Goal: Task Accomplishment & Management: Manage account settings

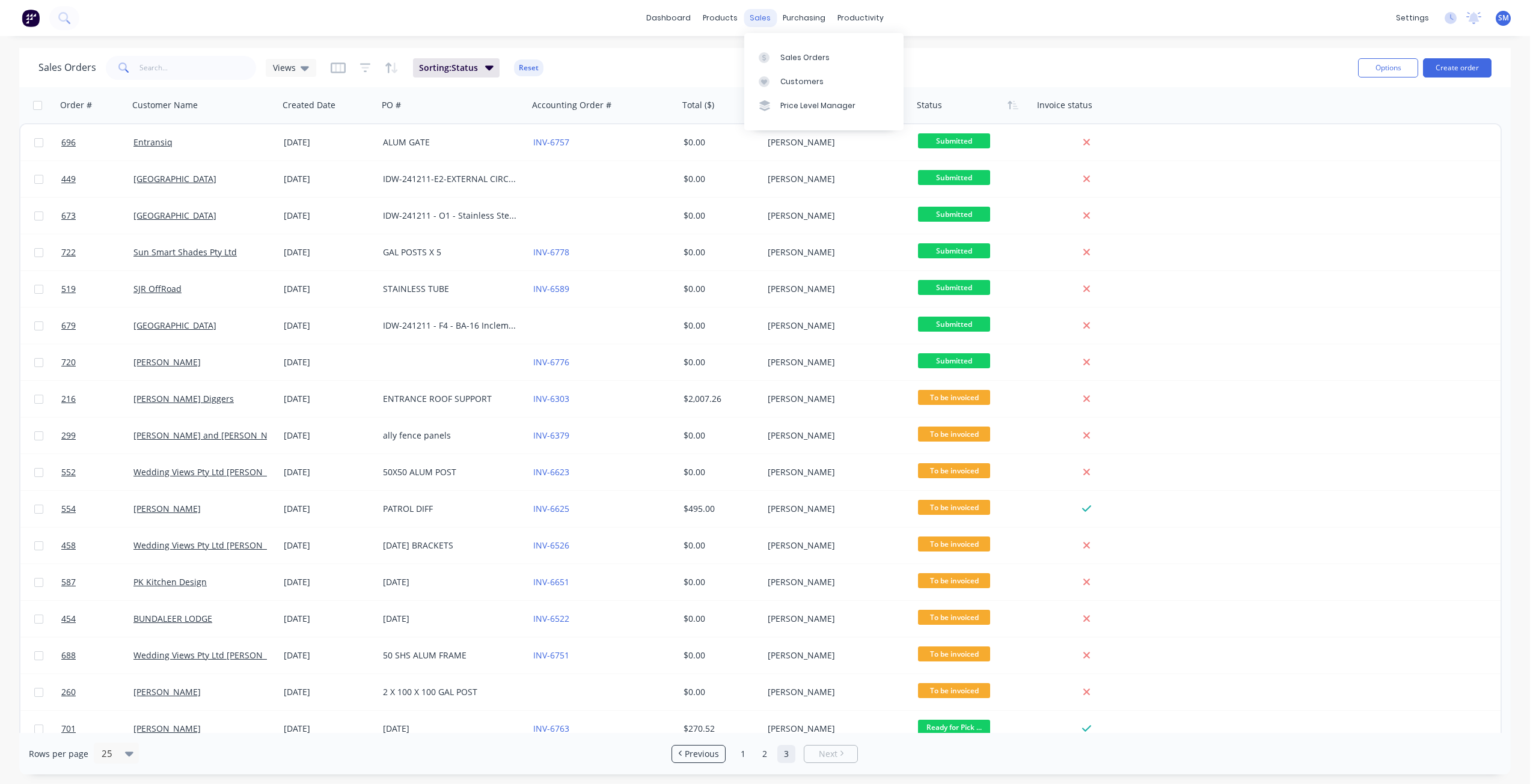
click at [752, 15] on div "sales" at bounding box center [760, 17] width 33 height 18
click at [723, 25] on div "products" at bounding box center [720, 17] width 47 height 18
click at [744, 56] on div "Product Catalogue" at bounding box center [773, 57] width 75 height 11
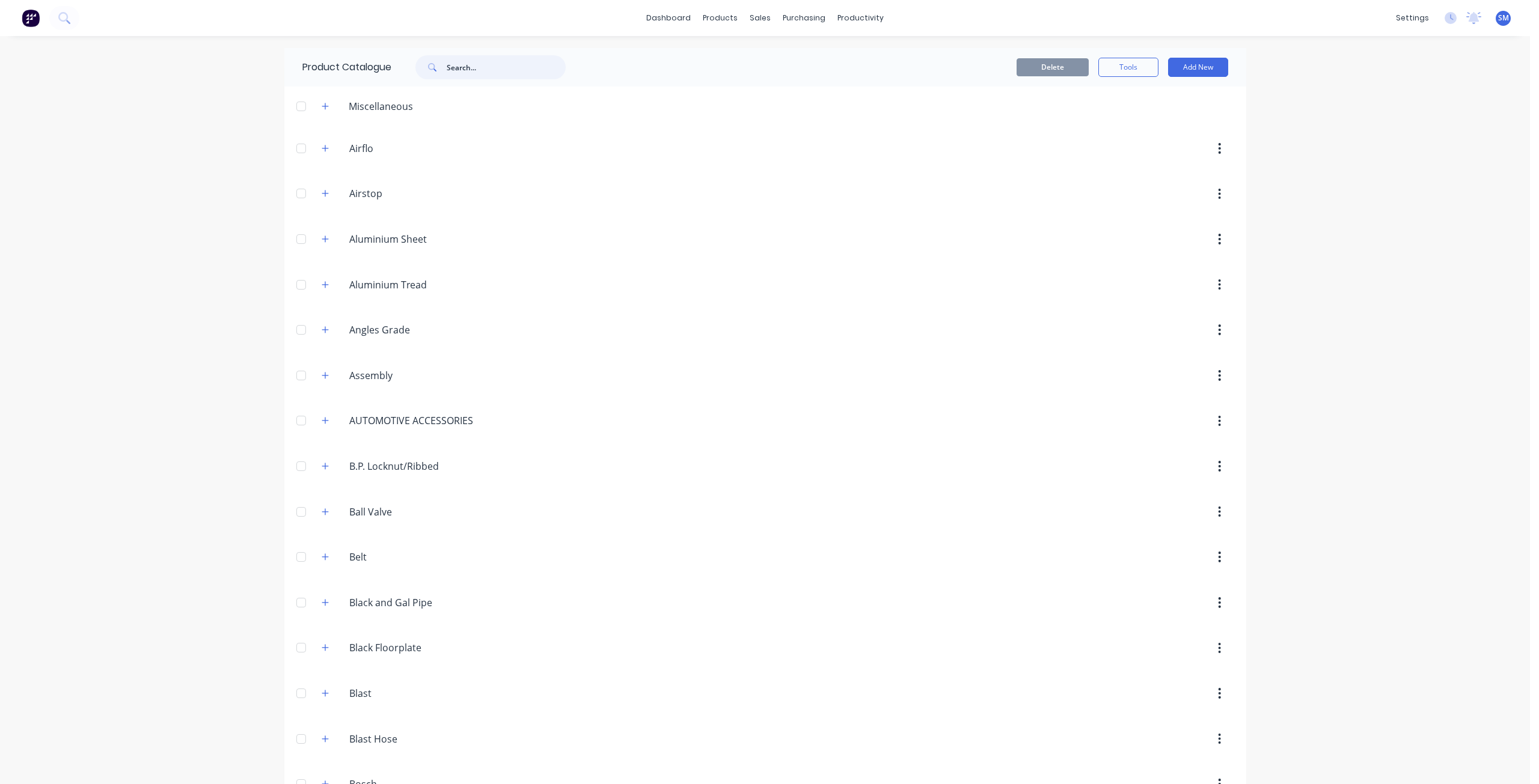
click at [465, 74] on input "text" at bounding box center [506, 67] width 119 height 24
type input "CANOP"
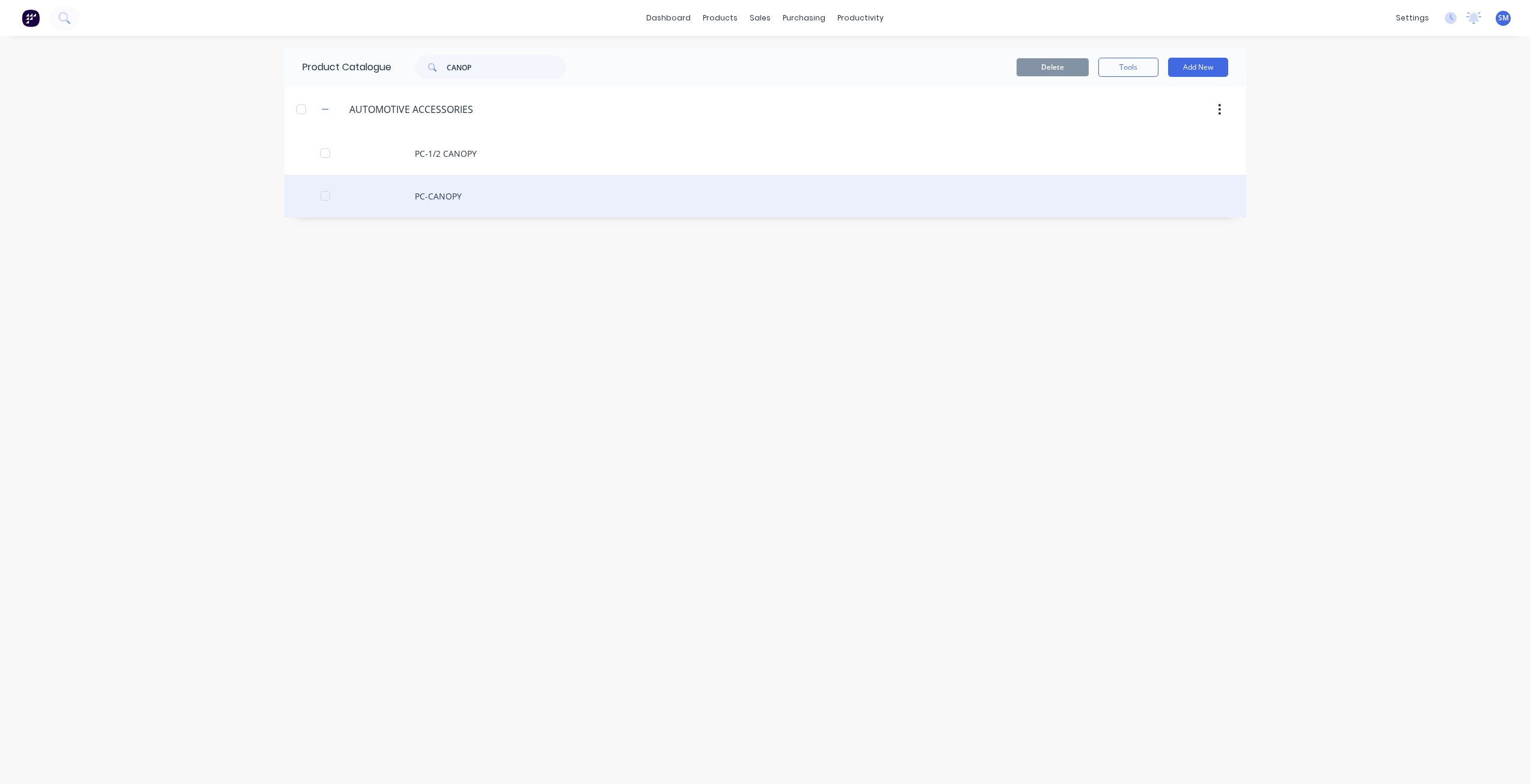
click at [438, 197] on div "PC-CANOPY" at bounding box center [765, 196] width 962 height 43
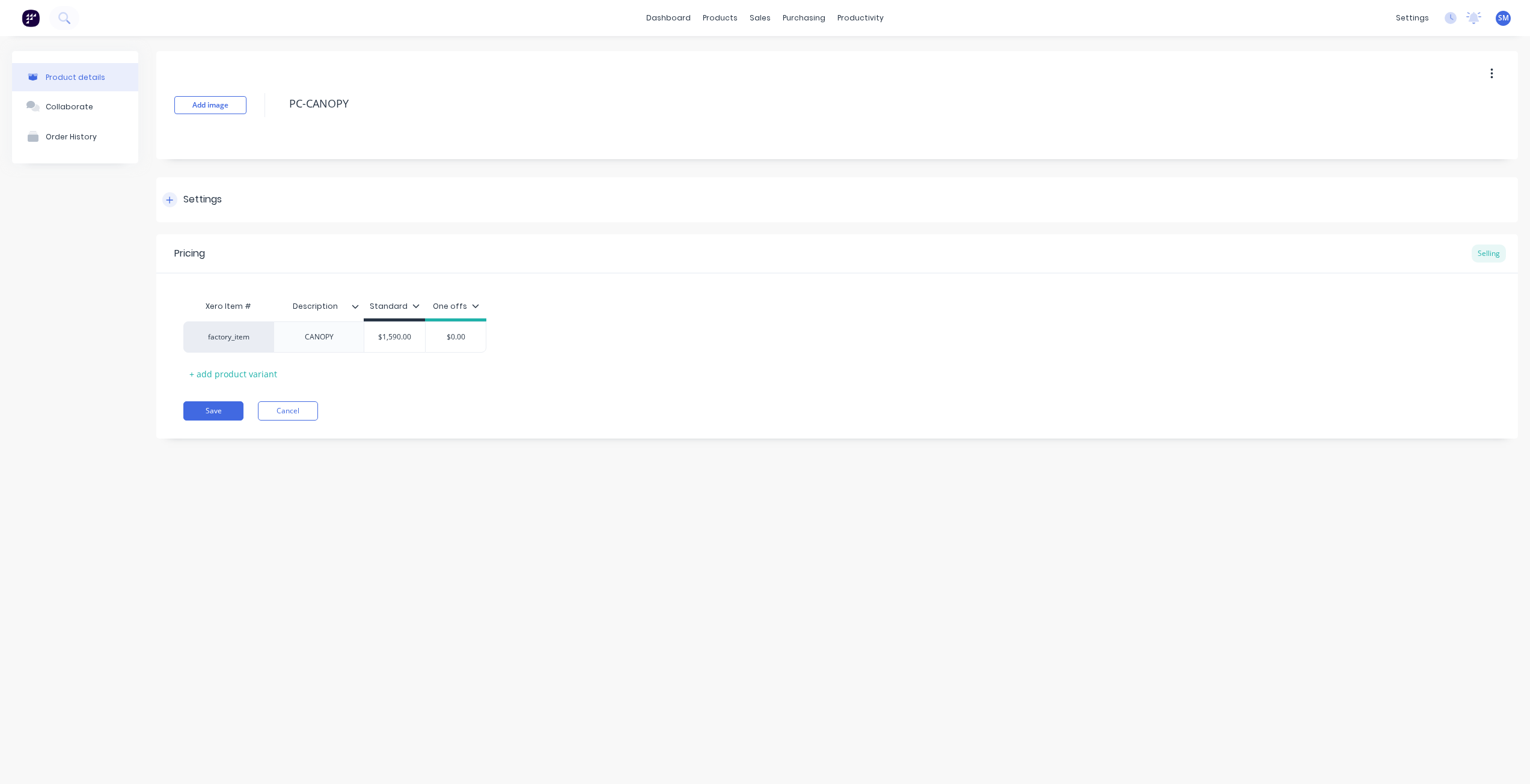
type textarea "x"
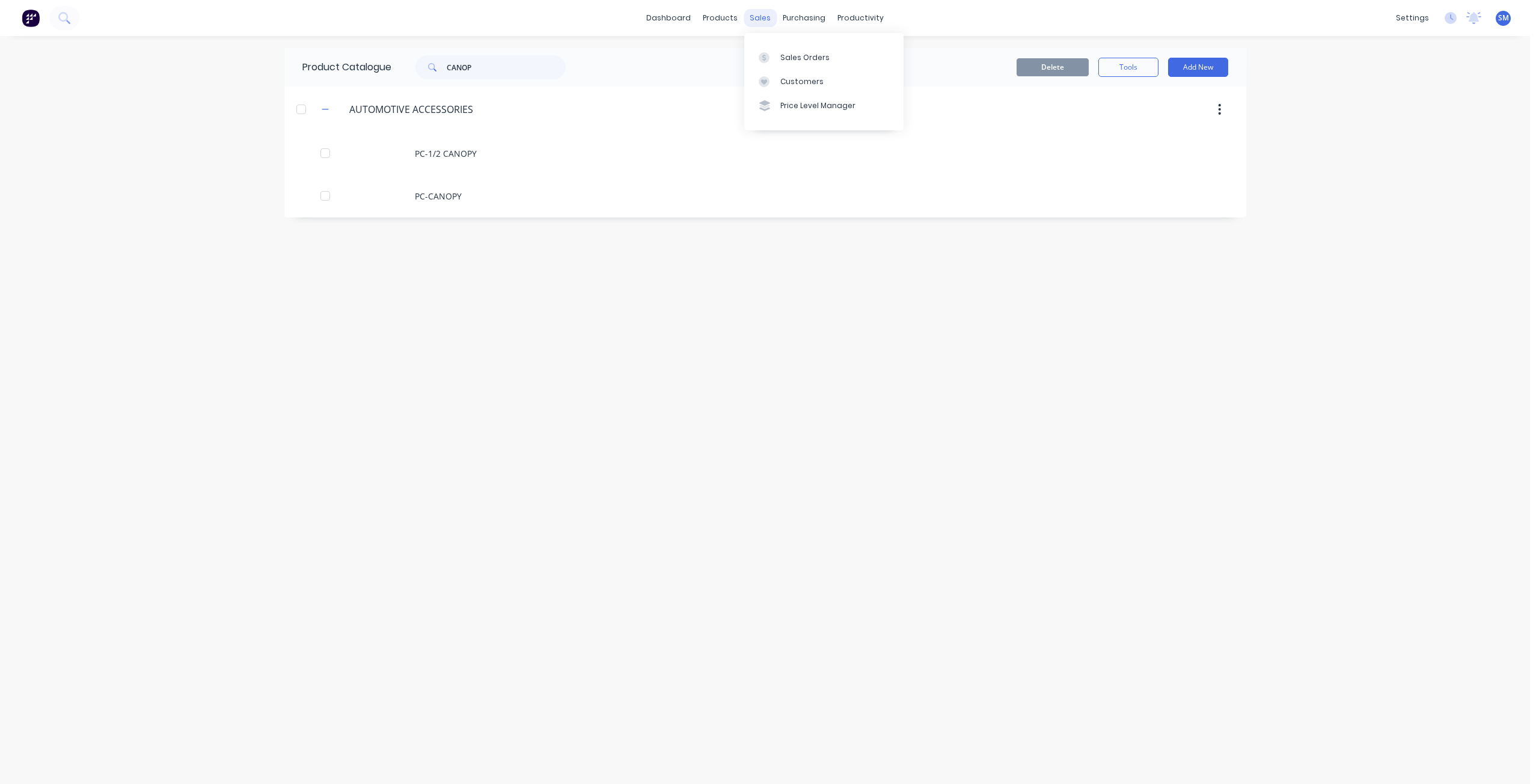
click at [762, 23] on div "sales" at bounding box center [760, 17] width 33 height 18
click at [800, 86] on div "Customers" at bounding box center [802, 82] width 43 height 11
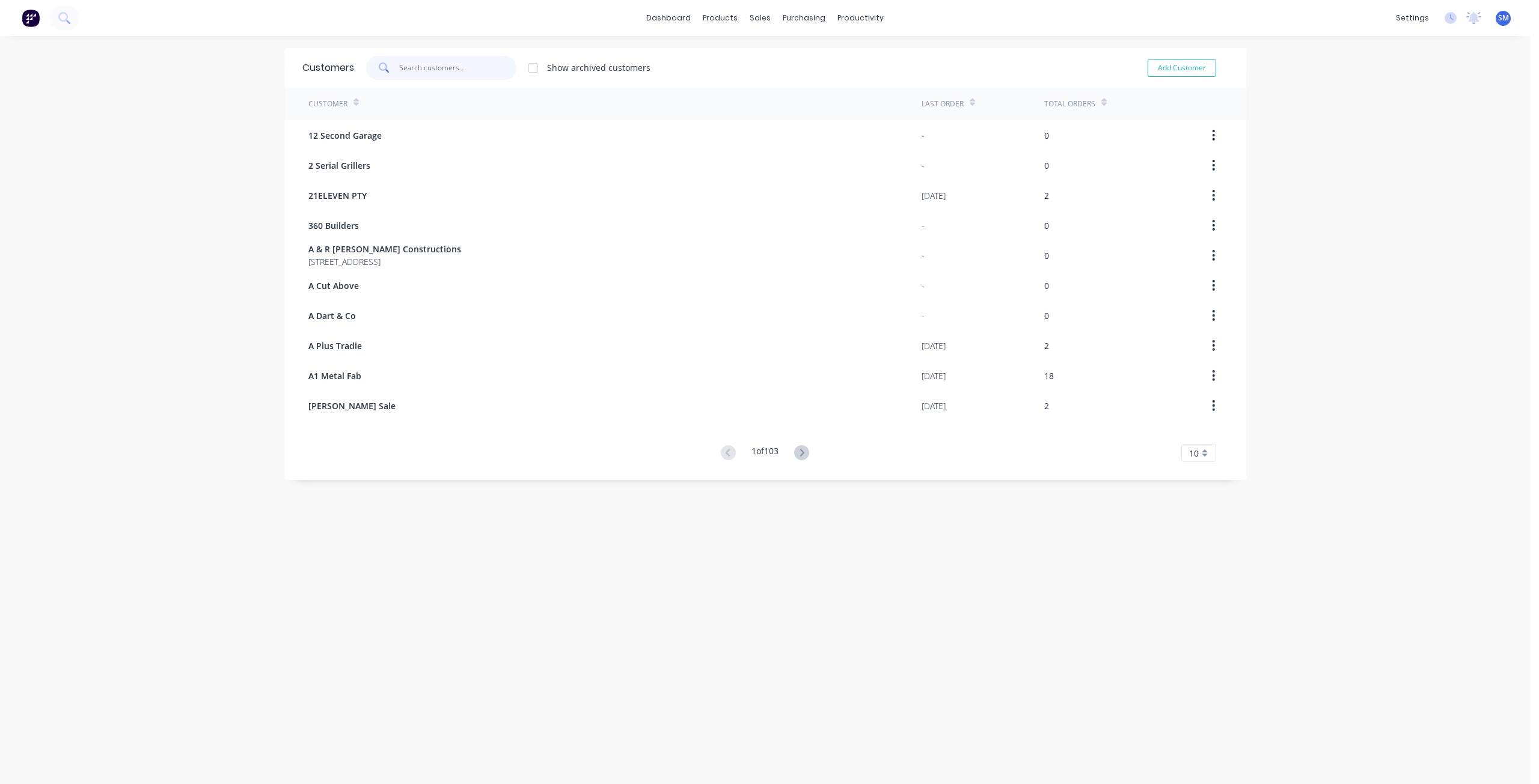
click at [430, 74] on input "text" at bounding box center [458, 67] width 117 height 24
type input "multi t"
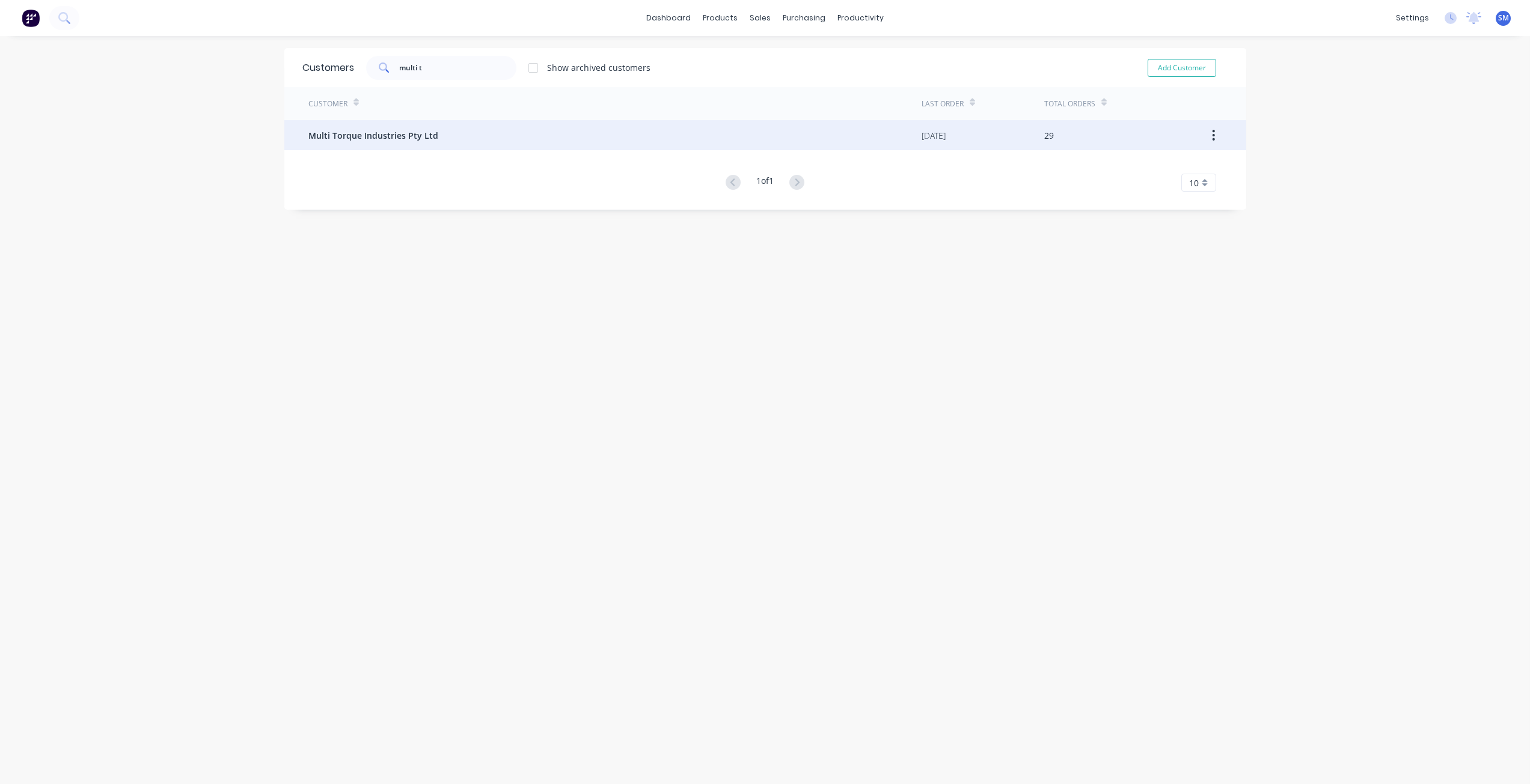
click at [355, 134] on span "Multi Torque Industries Pty Ltd" at bounding box center [373, 135] width 130 height 12
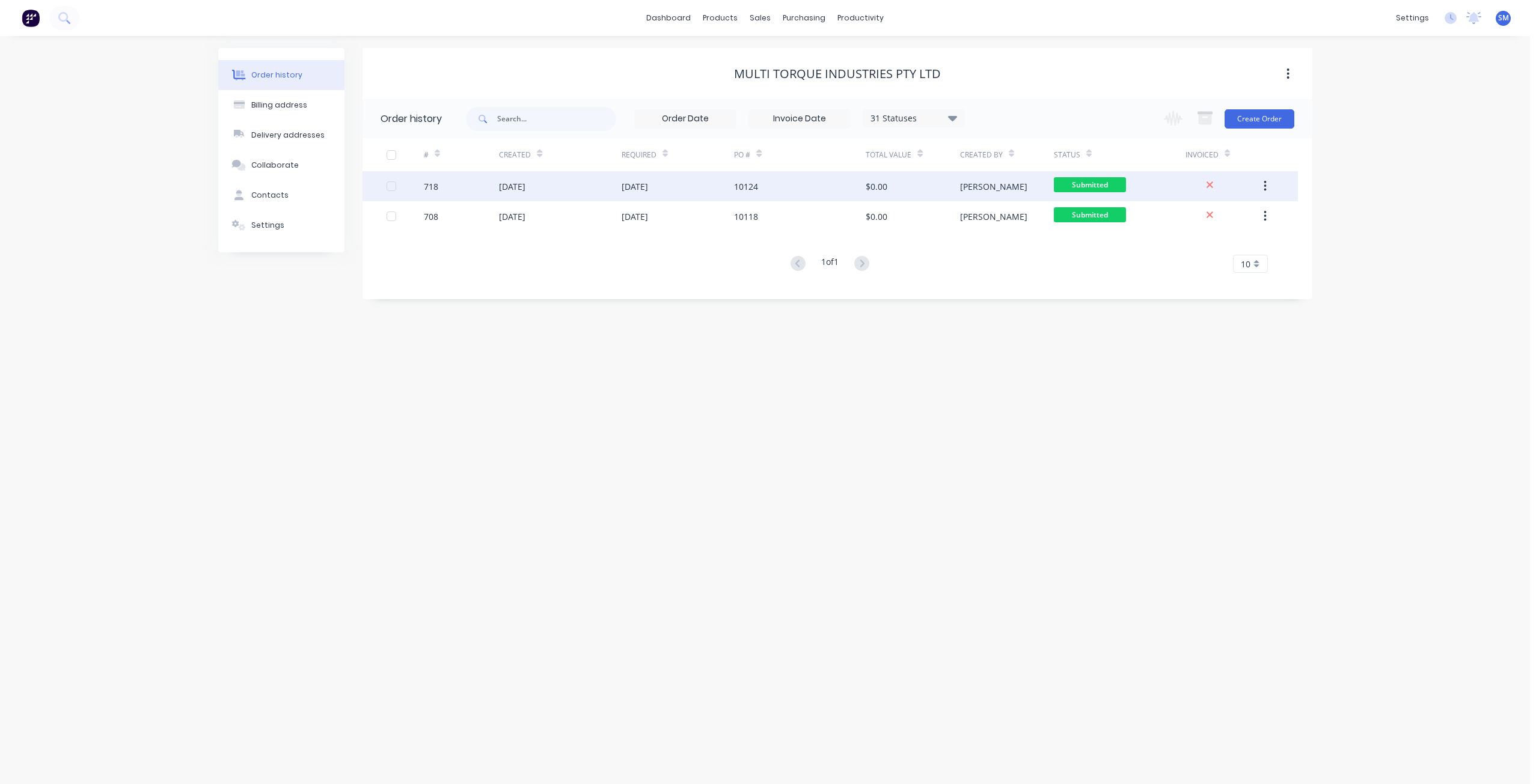
click at [518, 182] on div "[DATE]" at bounding box center [512, 186] width 27 height 12
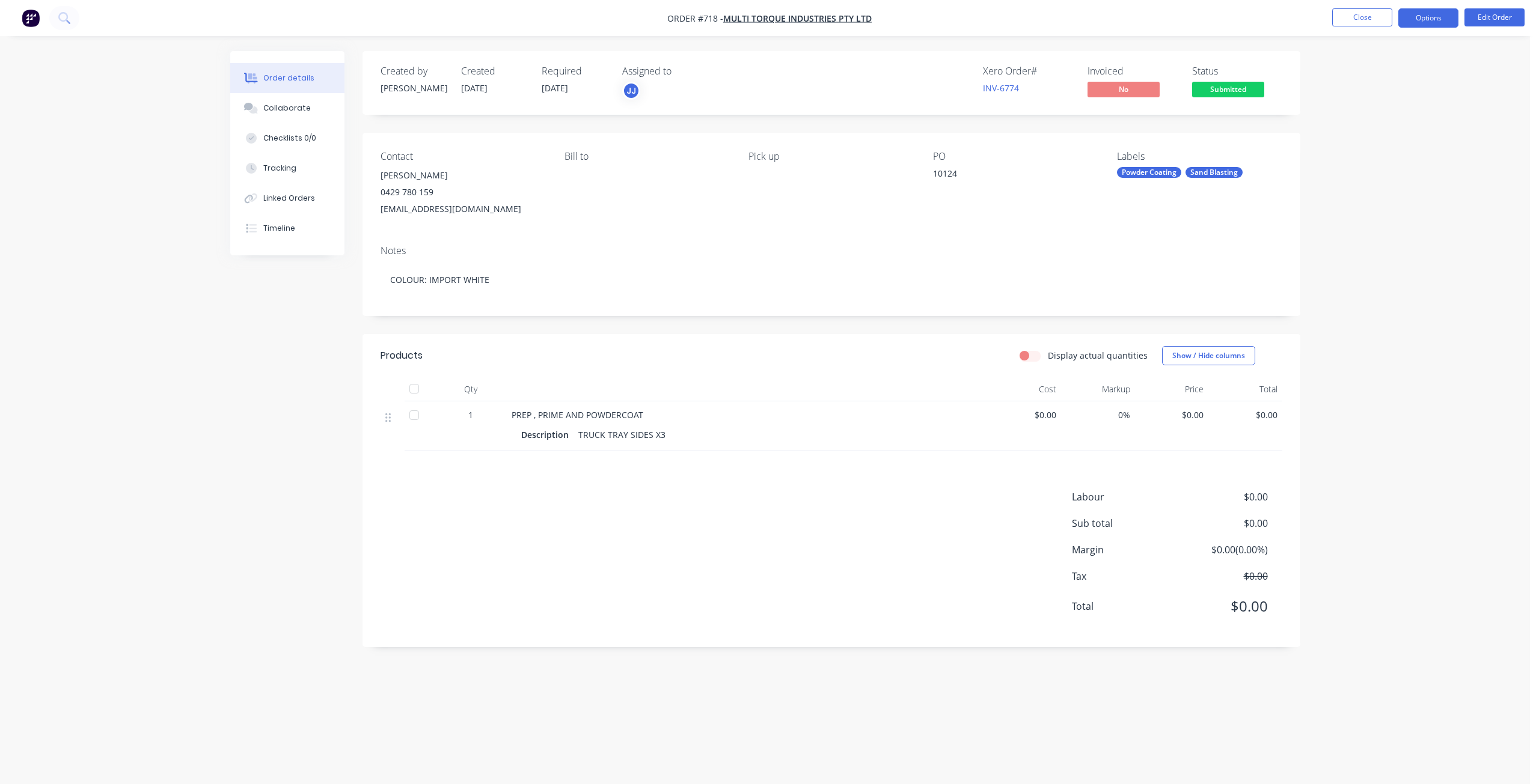
drag, startPoint x: 1433, startPoint y: 22, endPoint x: 1409, endPoint y: 19, distance: 24.2
click at [1433, 22] on button "Options" at bounding box center [1428, 18] width 60 height 20
click at [1358, 17] on button "Close" at bounding box center [1362, 17] width 60 height 18
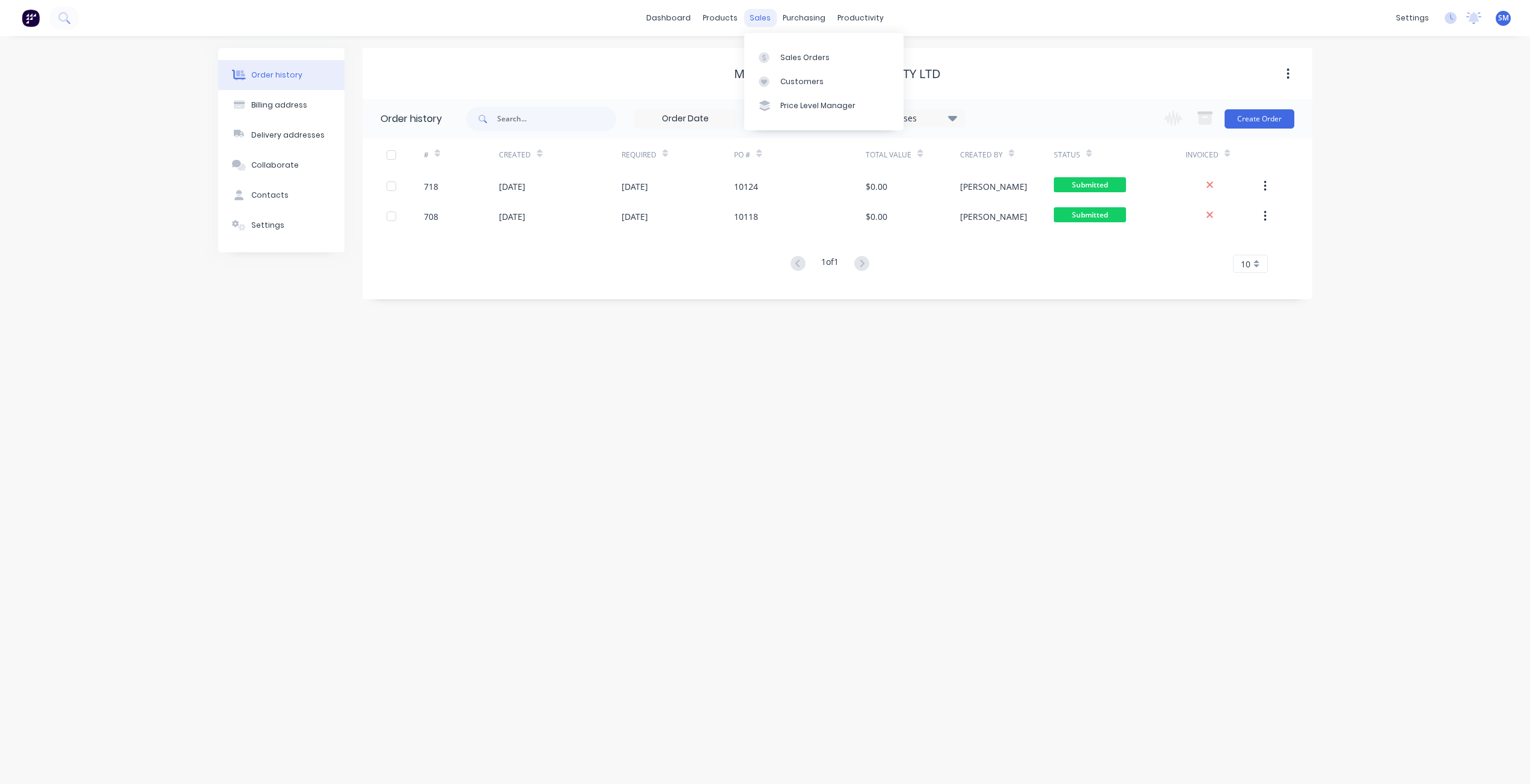
click at [757, 20] on div "sales" at bounding box center [760, 17] width 33 height 18
click at [787, 79] on div "Customers" at bounding box center [802, 82] width 43 height 11
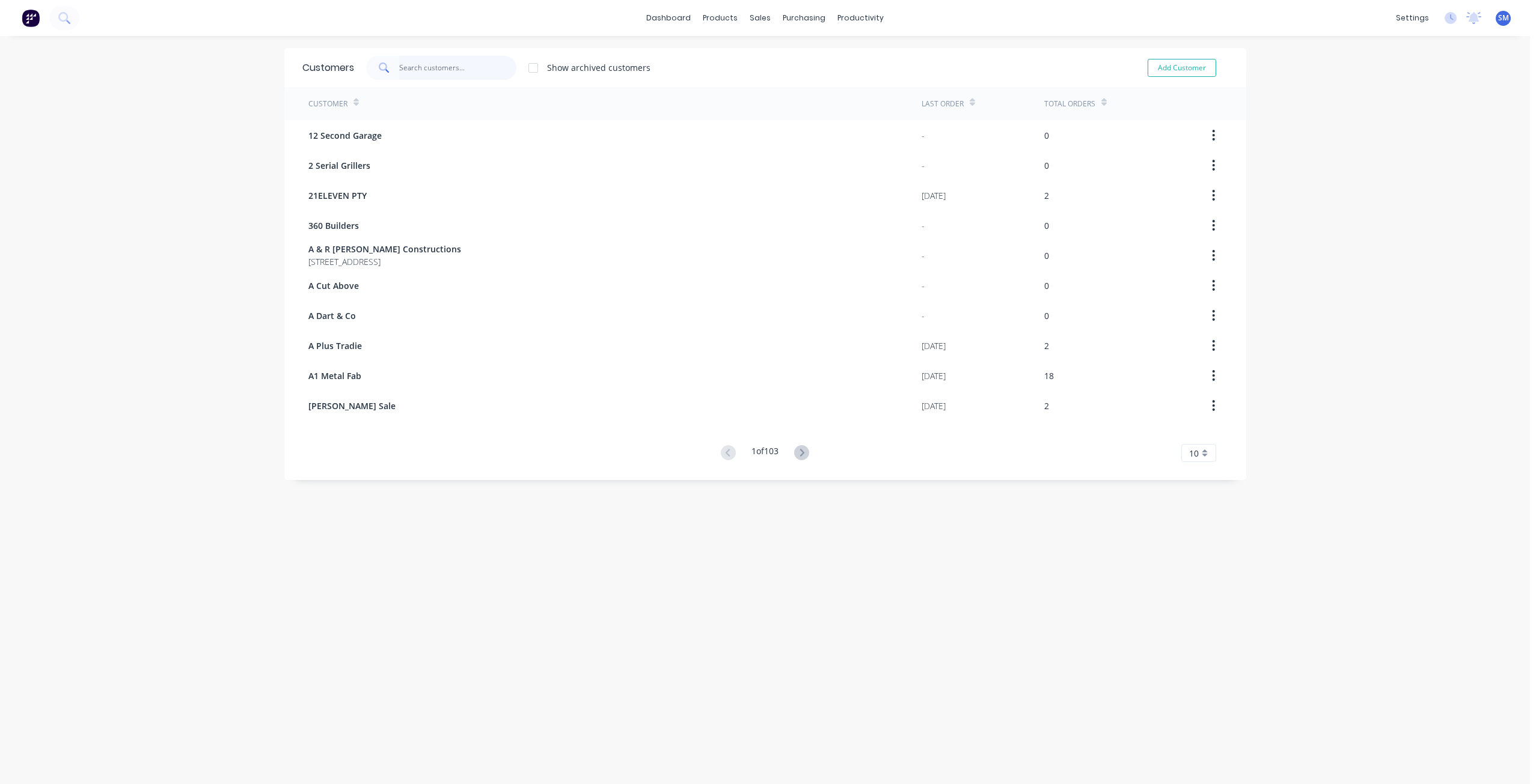
click at [431, 68] on input "text" at bounding box center [458, 67] width 117 height 24
type input "[PERSON_NAME]"
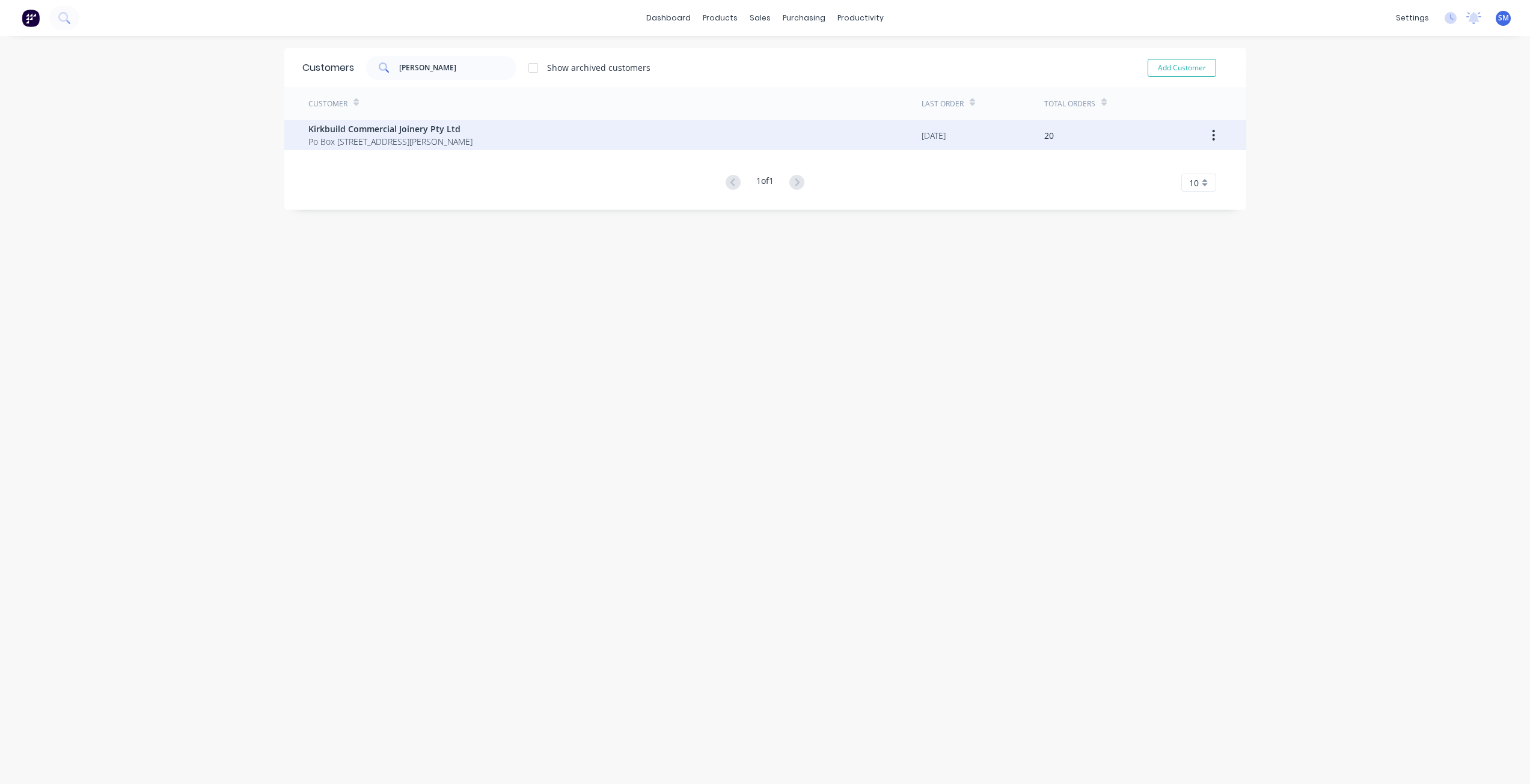
click at [340, 138] on span "Po Box [STREET_ADDRESS][PERSON_NAME]" at bounding box center [390, 141] width 164 height 12
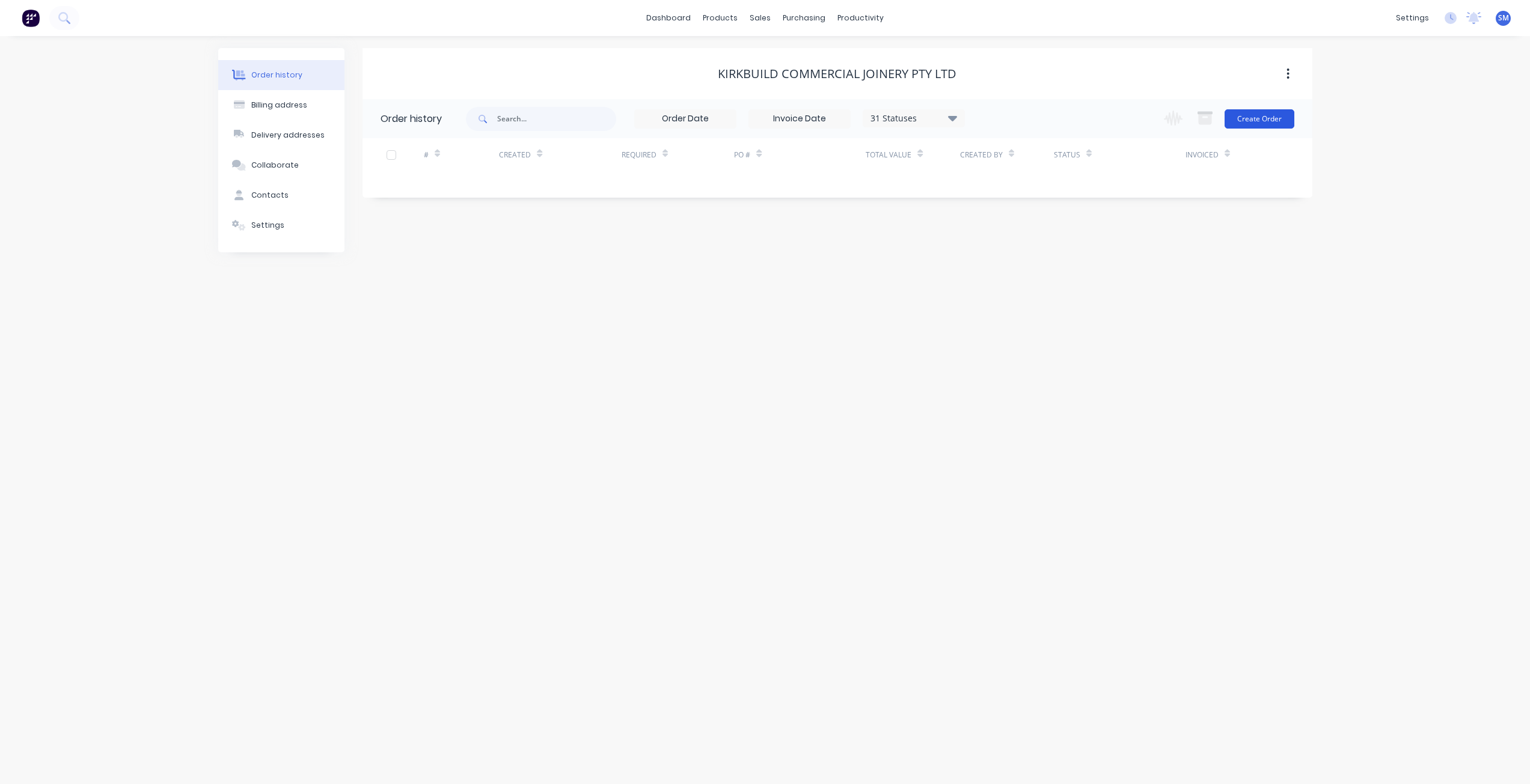
click at [1250, 122] on button "Create Order" at bounding box center [1259, 119] width 69 height 20
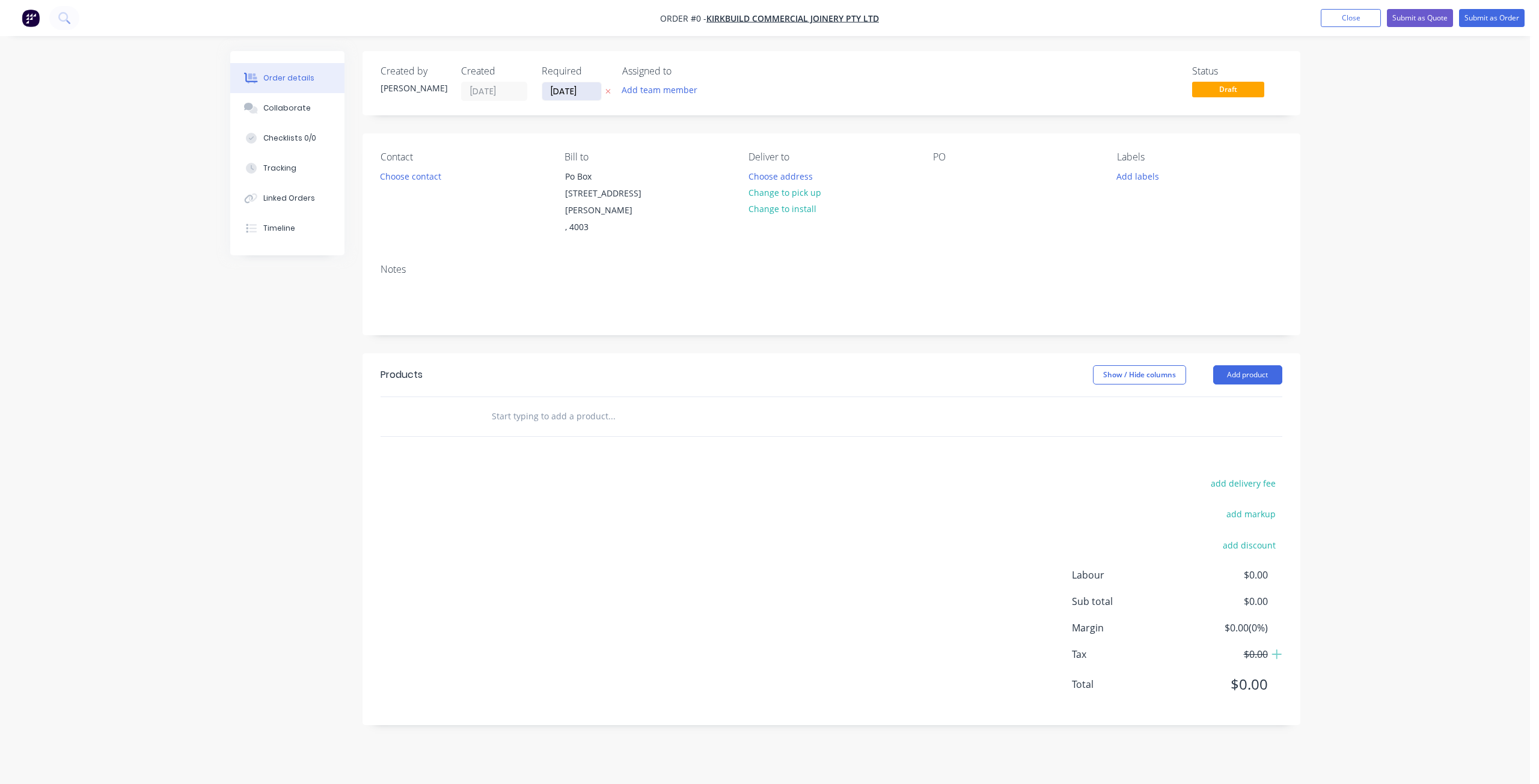
click at [561, 90] on input "[DATE]" at bounding box center [571, 91] width 59 height 18
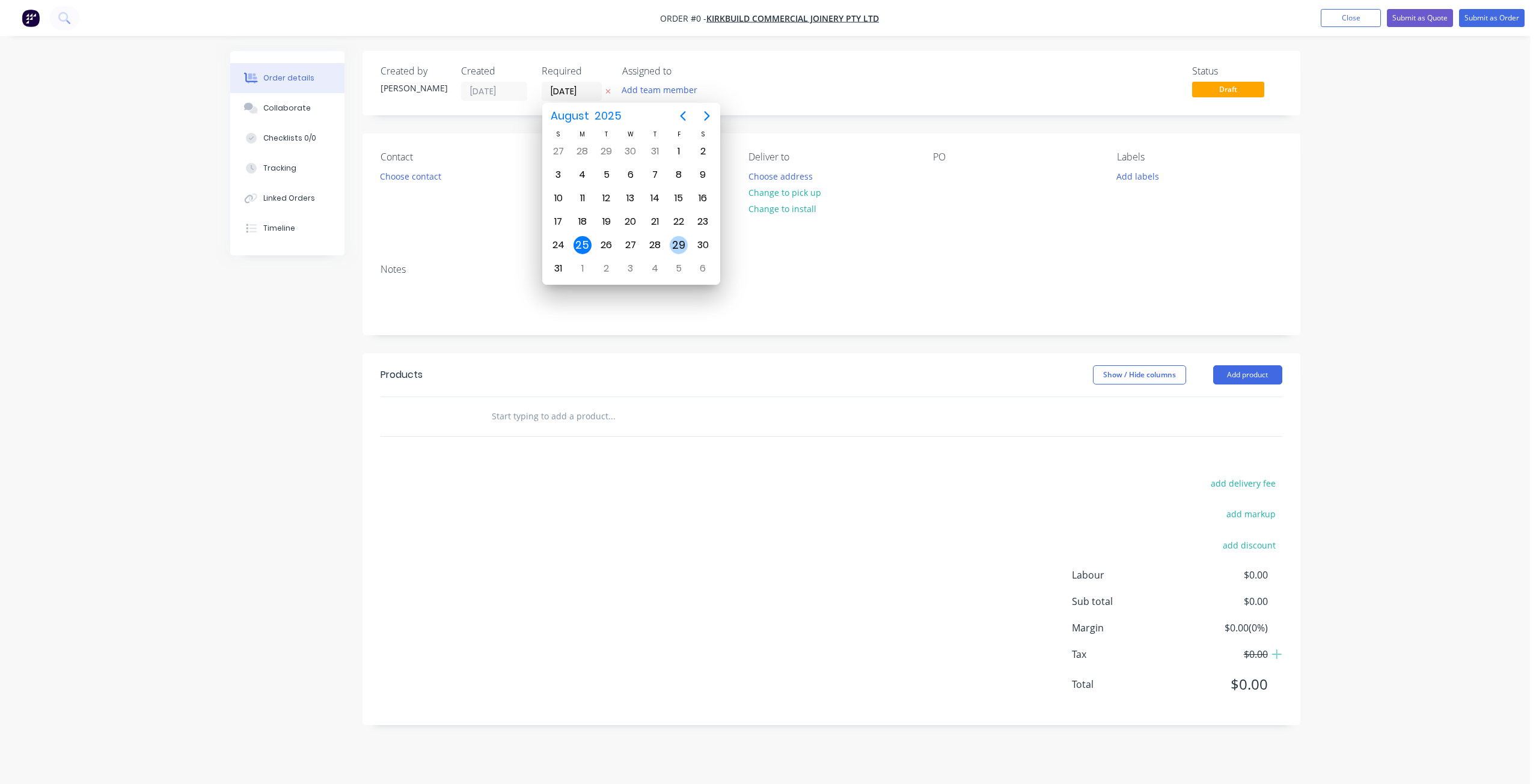
click at [678, 243] on div "29" at bounding box center [678, 244] width 18 height 18
type input "[DATE]"
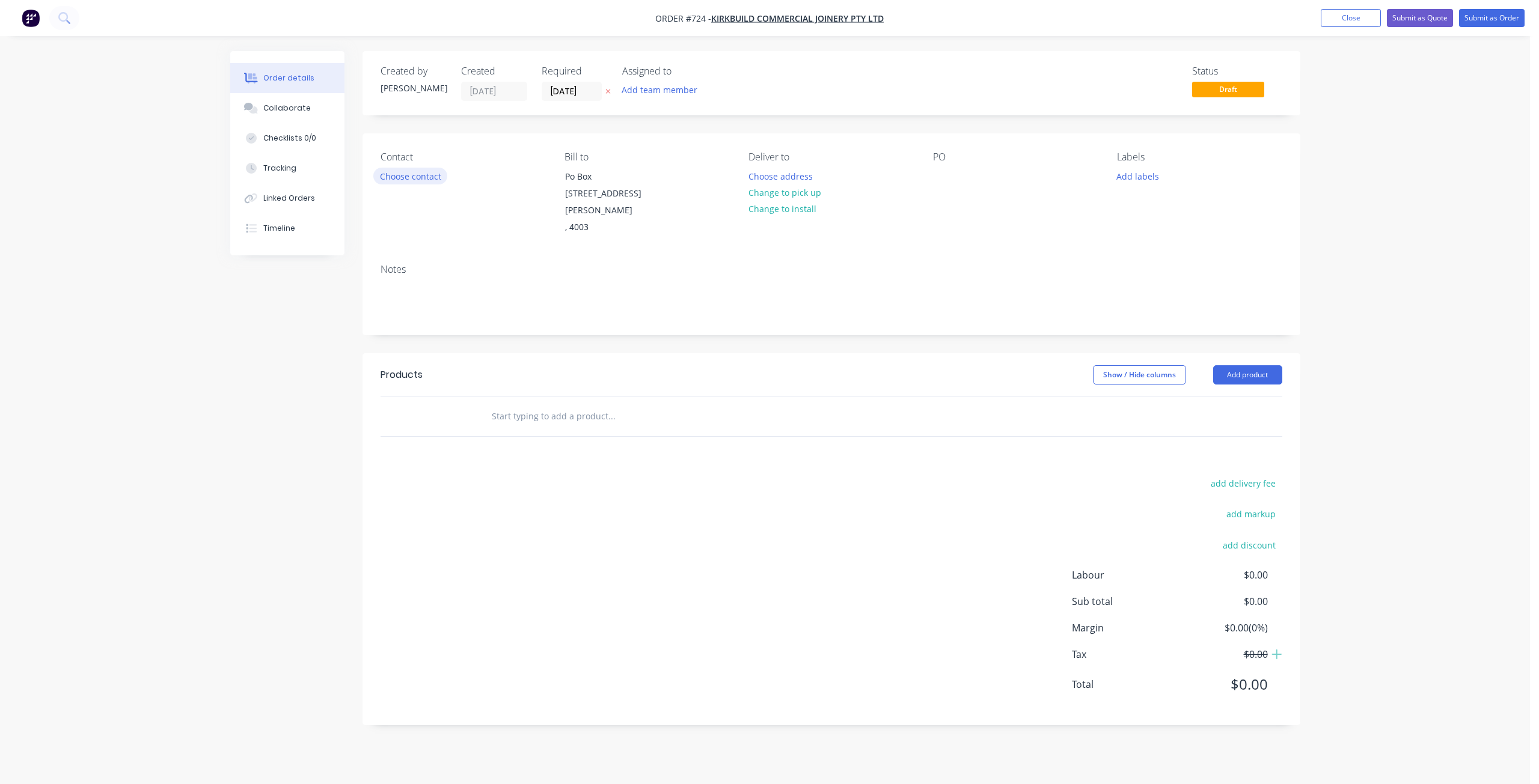
click at [415, 179] on button "Choose contact" at bounding box center [410, 176] width 74 height 16
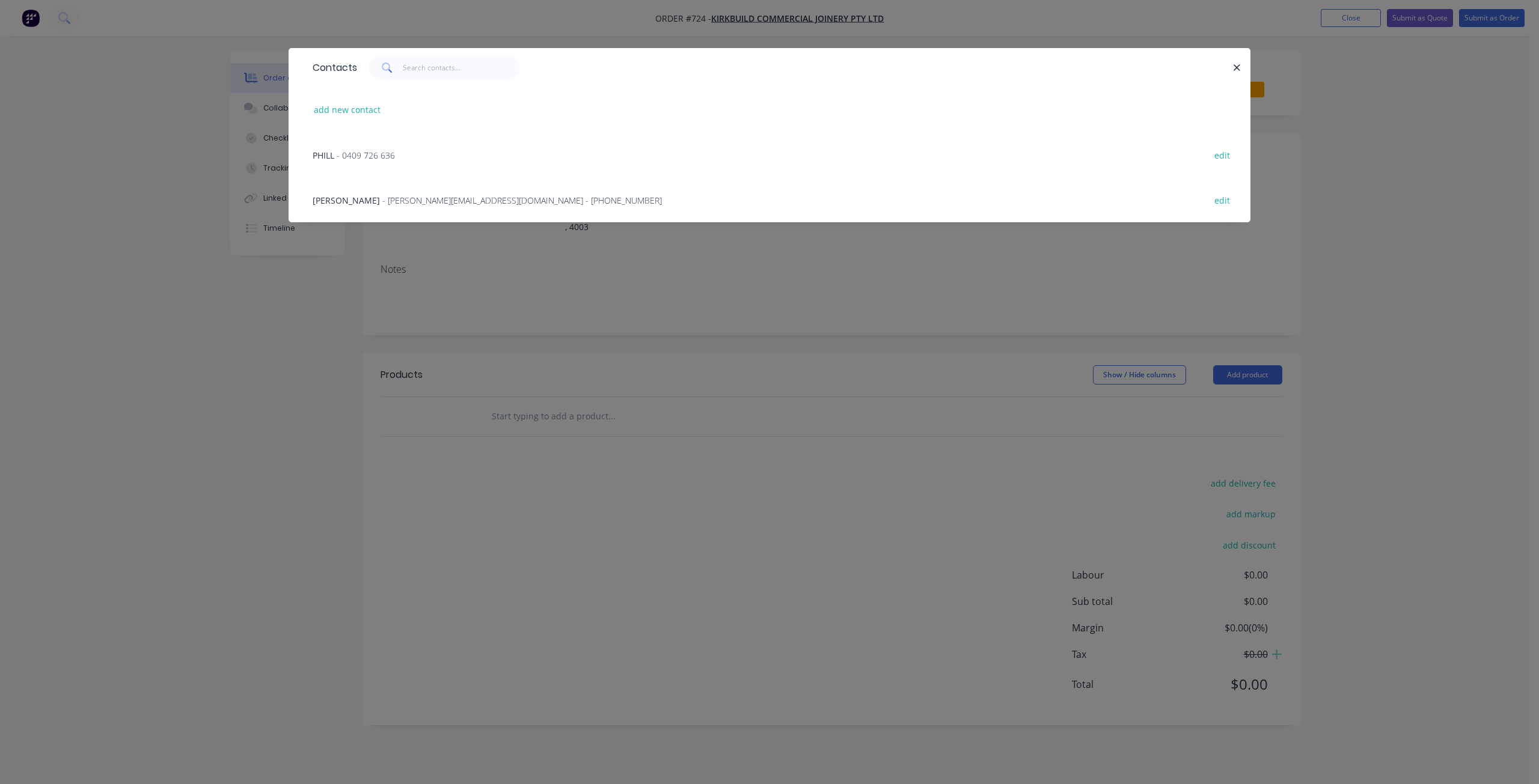
click at [387, 200] on span "- [PERSON_NAME][EMAIL_ADDRESS][DOMAIN_NAME] - [PHONE_NUMBER]" at bounding box center [522, 200] width 279 height 12
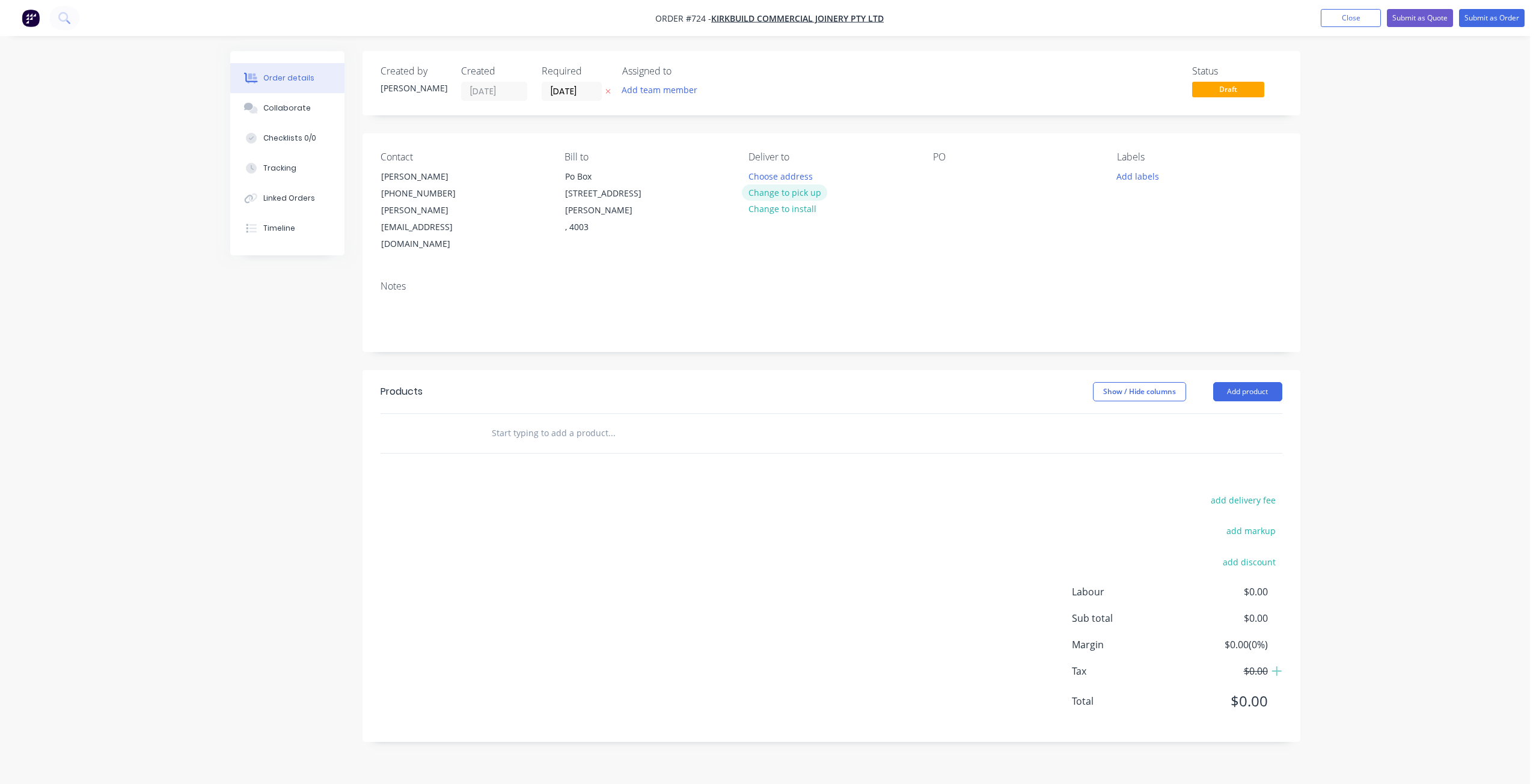
click at [779, 195] on button "Change to pick up" at bounding box center [784, 192] width 85 height 16
click at [939, 176] on div at bounding box center [942, 176] width 20 height 17
click at [1135, 176] on button "Add labels" at bounding box center [1137, 176] width 55 height 16
click at [1138, 224] on div at bounding box center [1138, 223] width 24 height 24
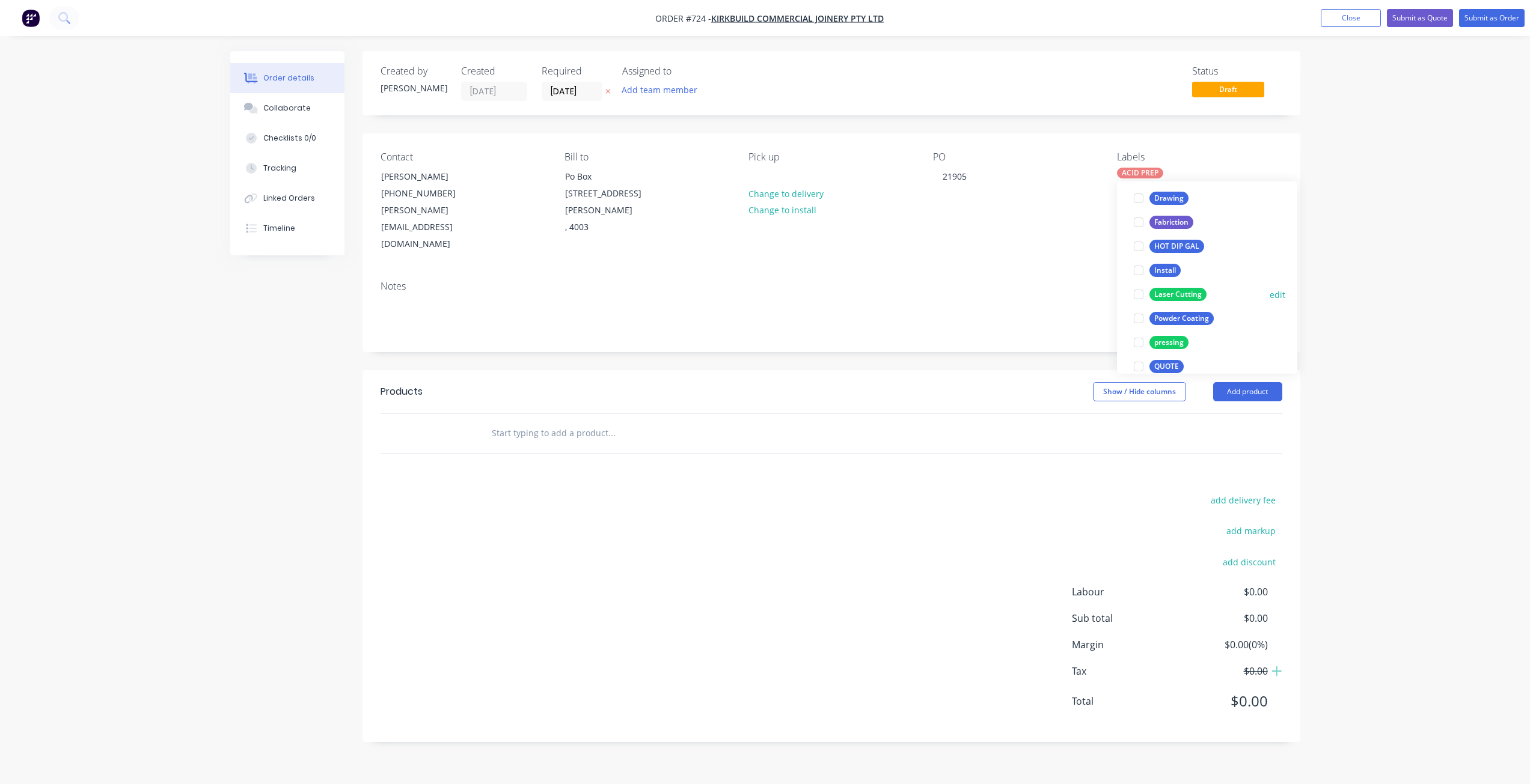
scroll to position [120, 0]
click at [1139, 325] on div at bounding box center [1138, 325] width 24 height 24
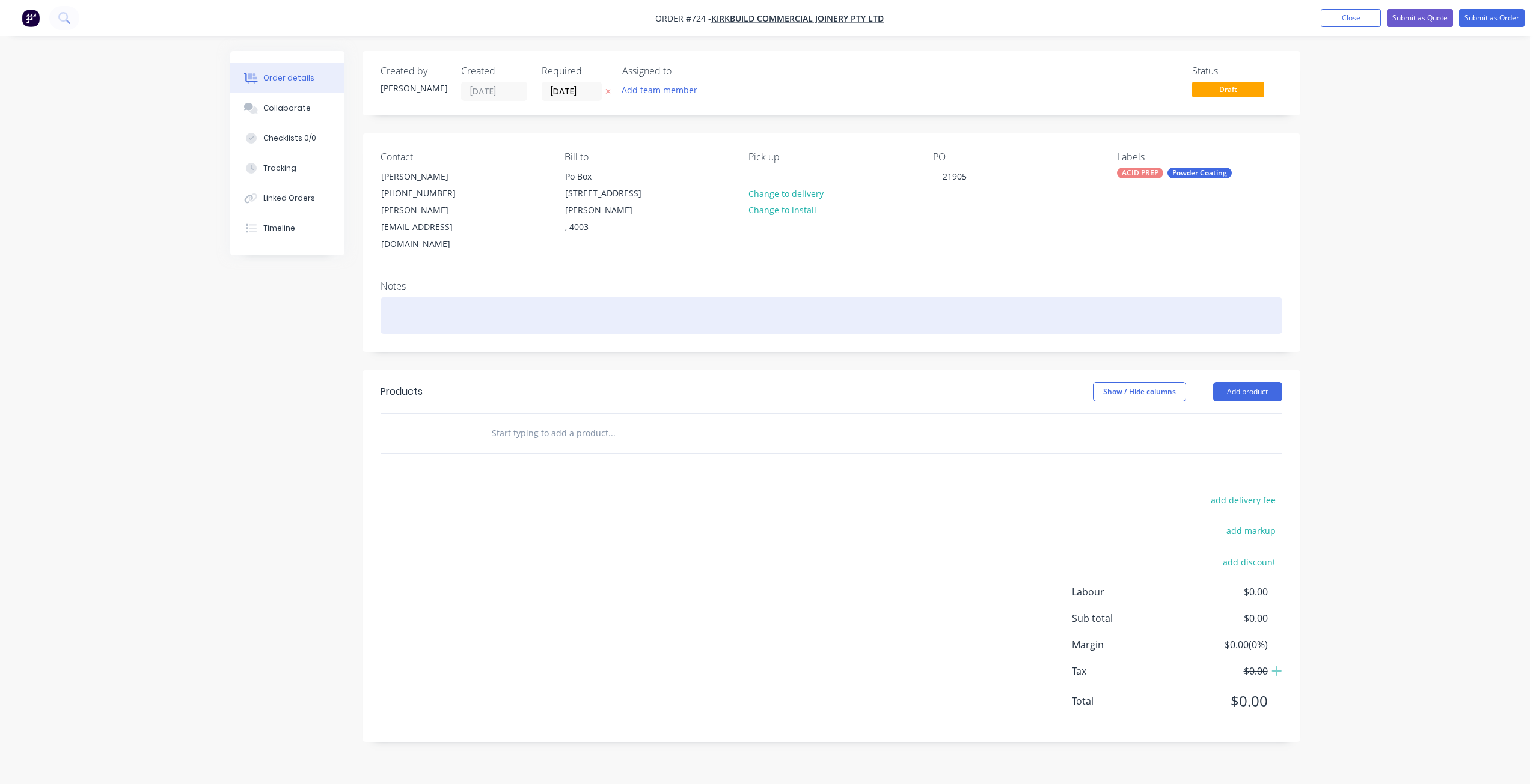
click at [392, 297] on div at bounding box center [831, 315] width 902 height 37
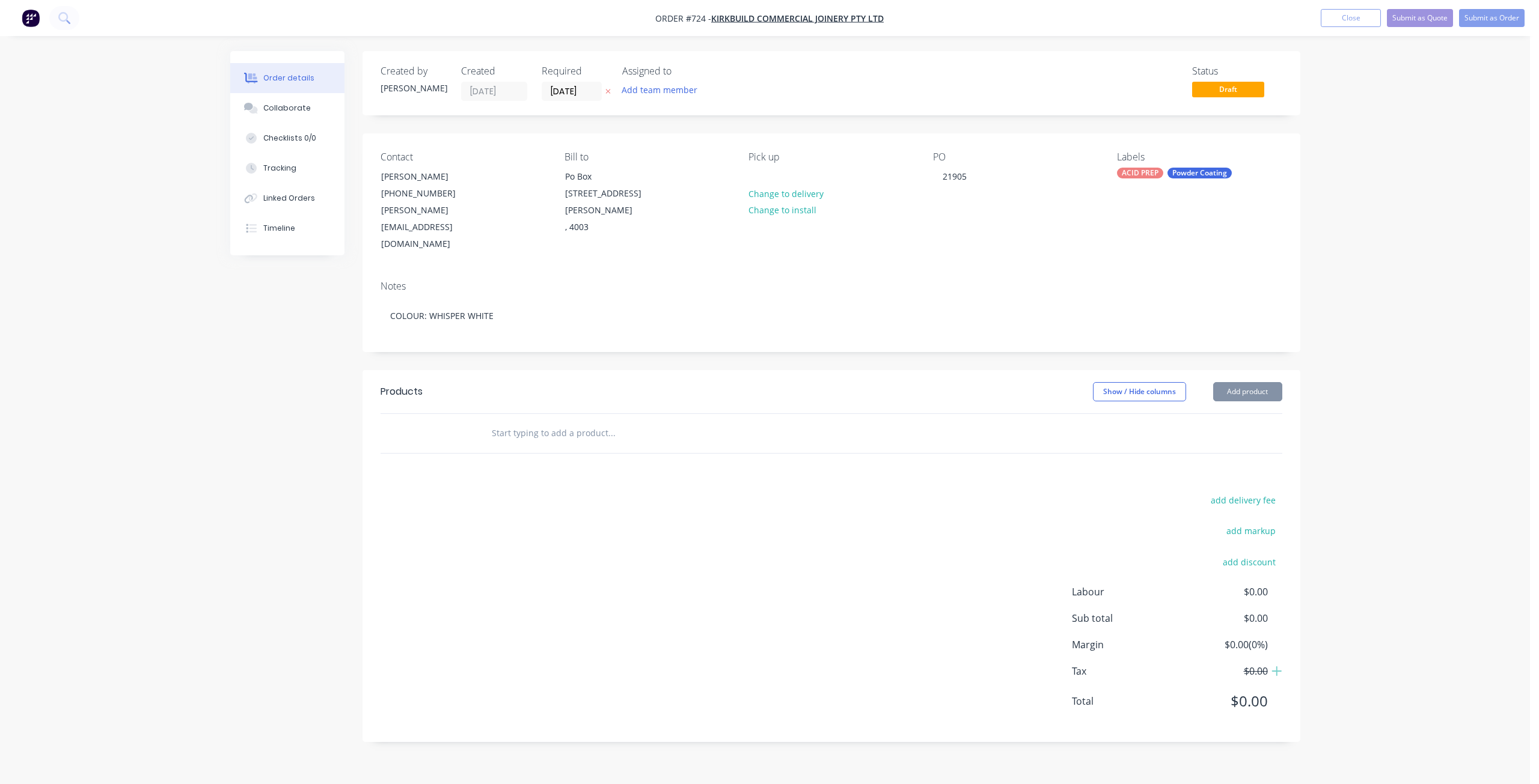
click at [505, 421] on input "text" at bounding box center [611, 433] width 240 height 24
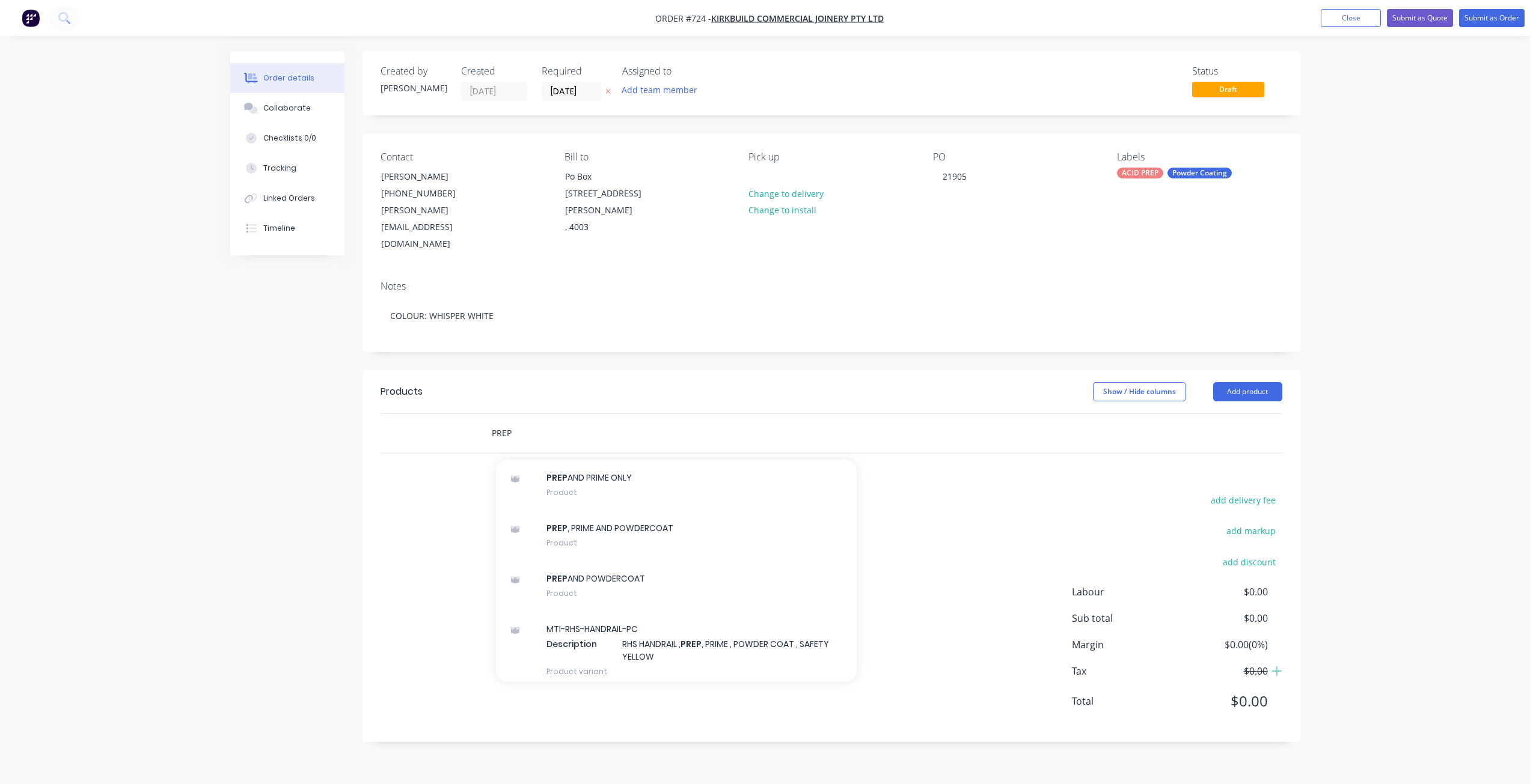
scroll to position [1141, 0]
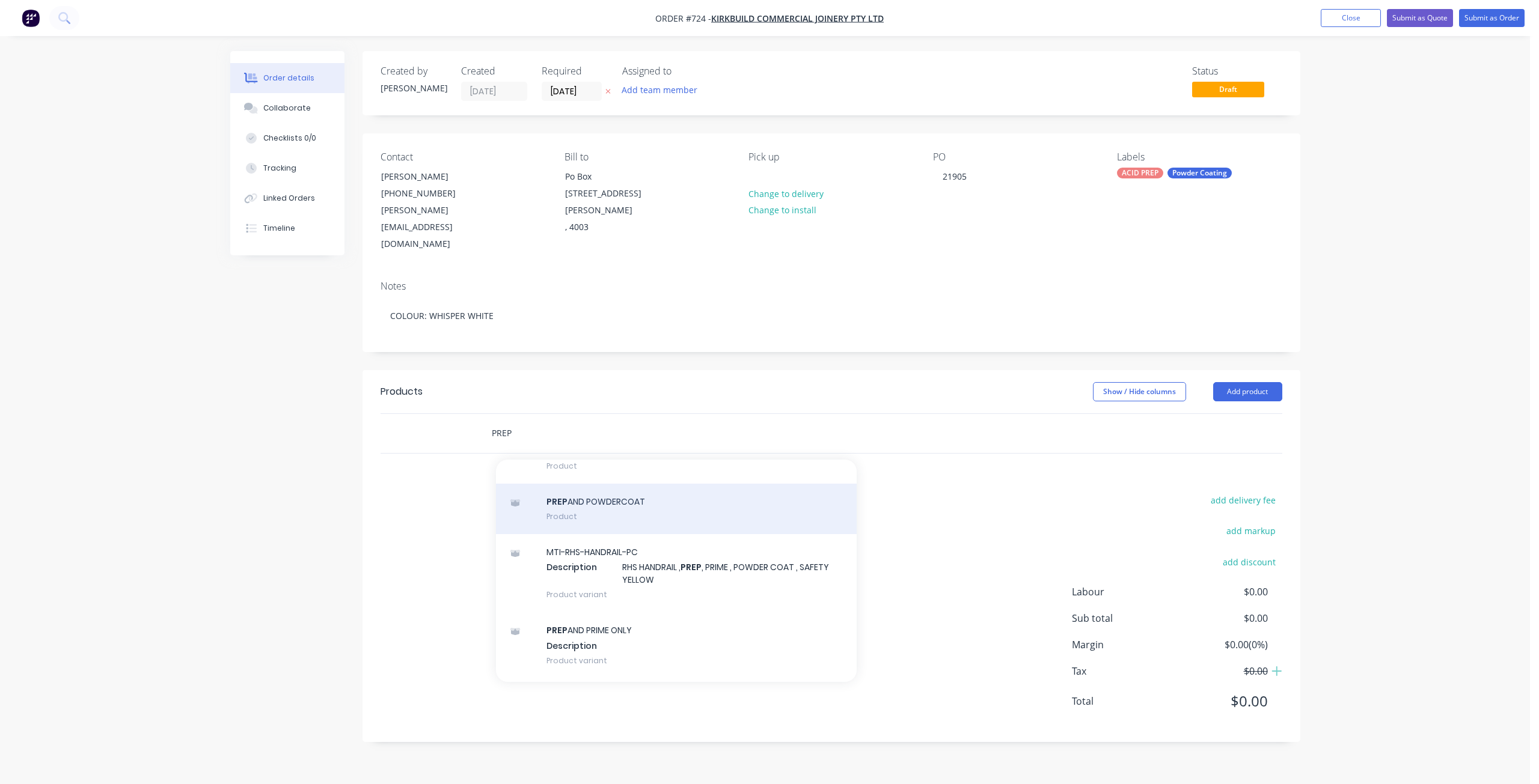
type input "PREP"
click at [593, 484] on div "PREP AND POWDERCOAT Product" at bounding box center [676, 509] width 360 height 51
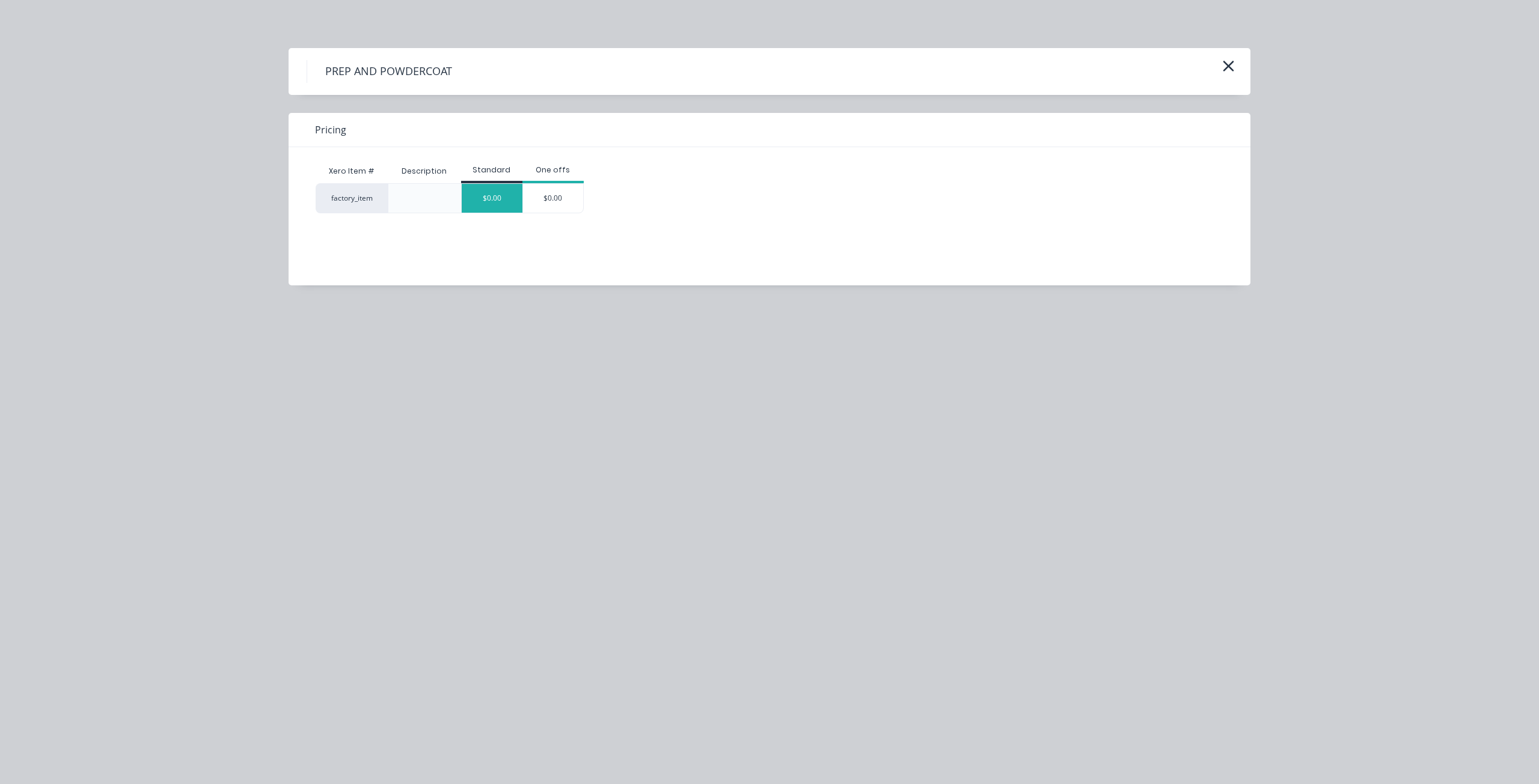
click at [499, 207] on div "$0.00" at bounding box center [492, 198] width 61 height 29
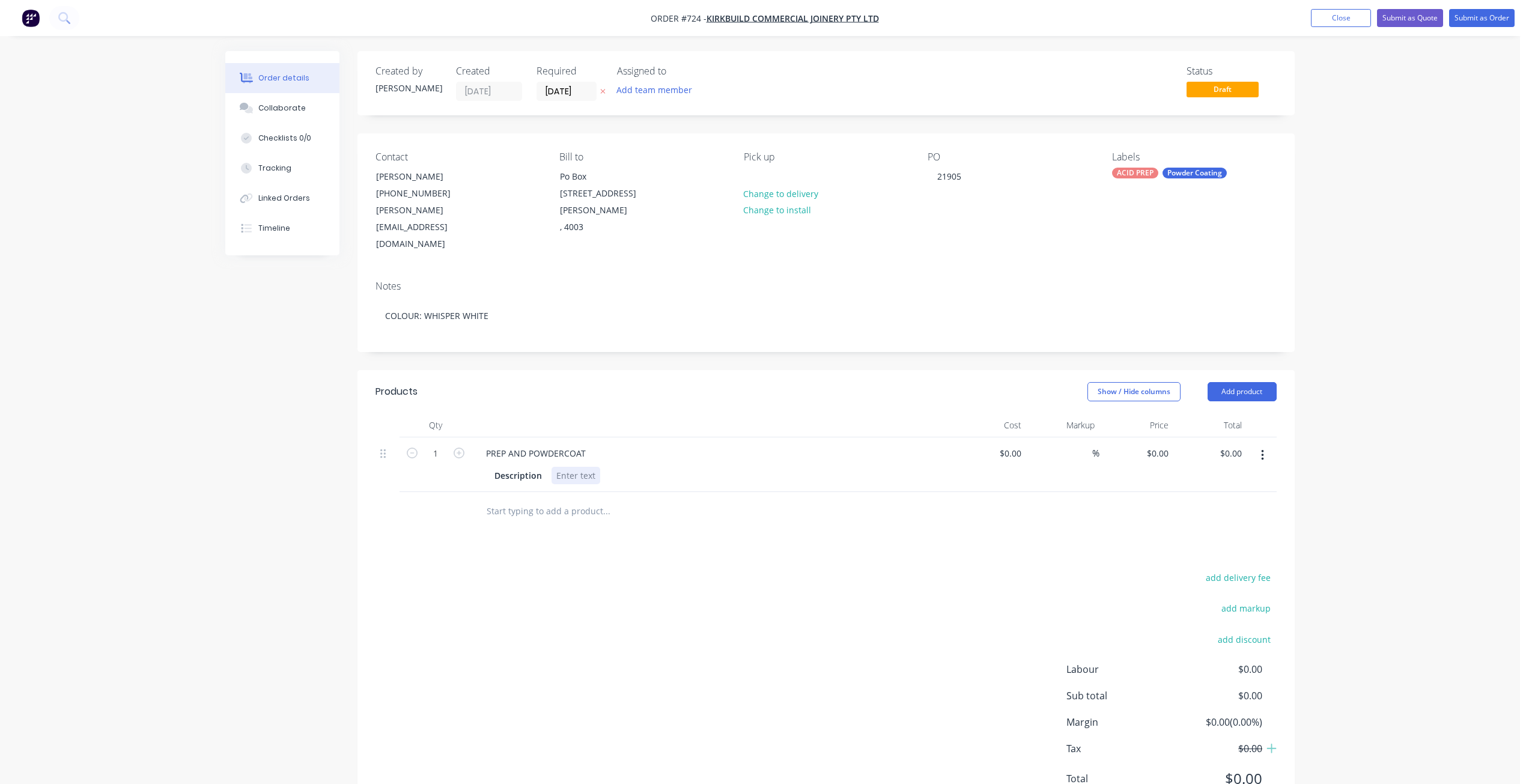
click at [573, 467] on div at bounding box center [576, 476] width 48 height 17
click at [553, 467] on div at bounding box center [576, 476] width 48 height 17
click at [1476, 21] on button "Submit as Order" at bounding box center [1482, 17] width 66 height 18
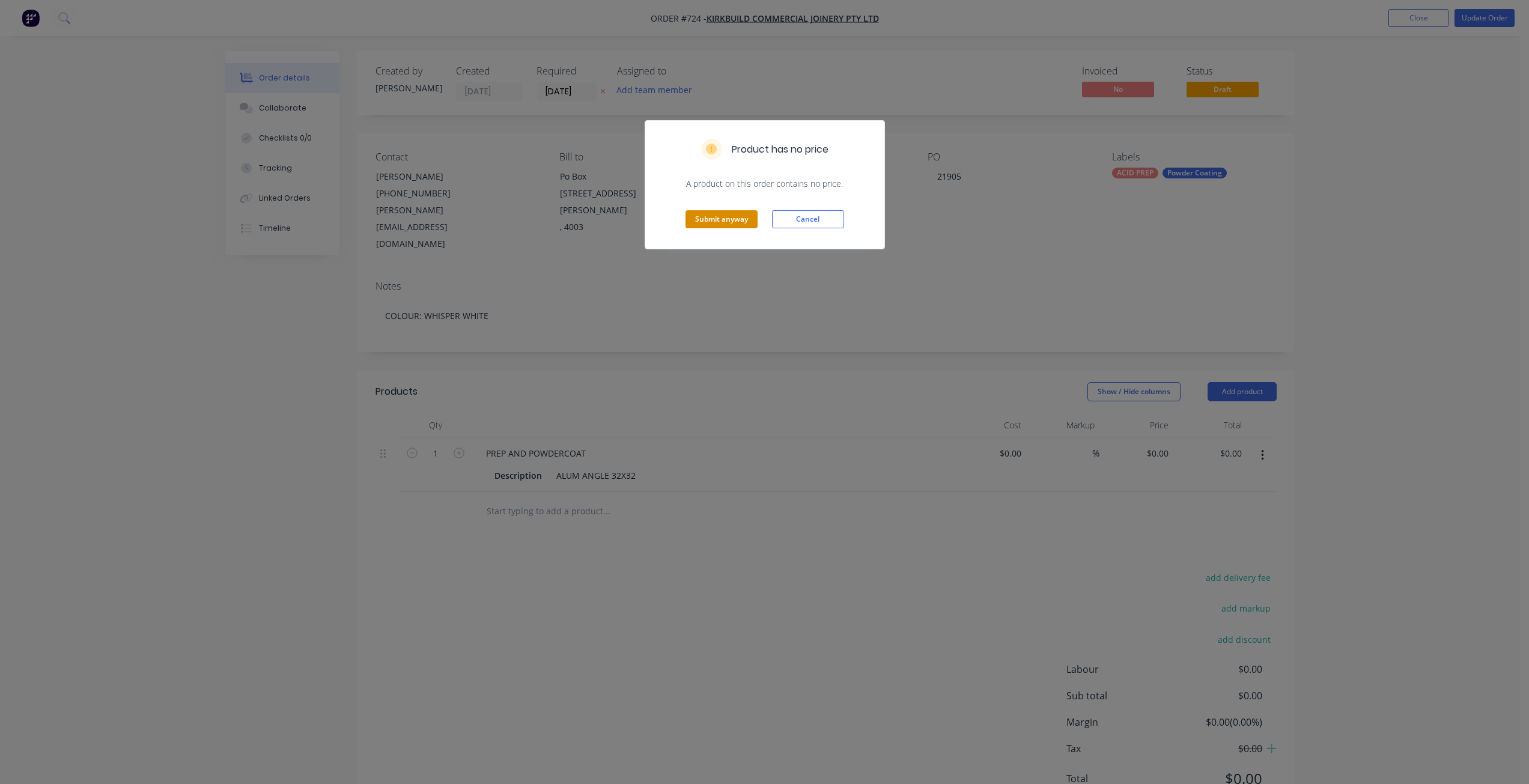
click at [724, 218] on button "Submit anyway" at bounding box center [722, 219] width 72 height 18
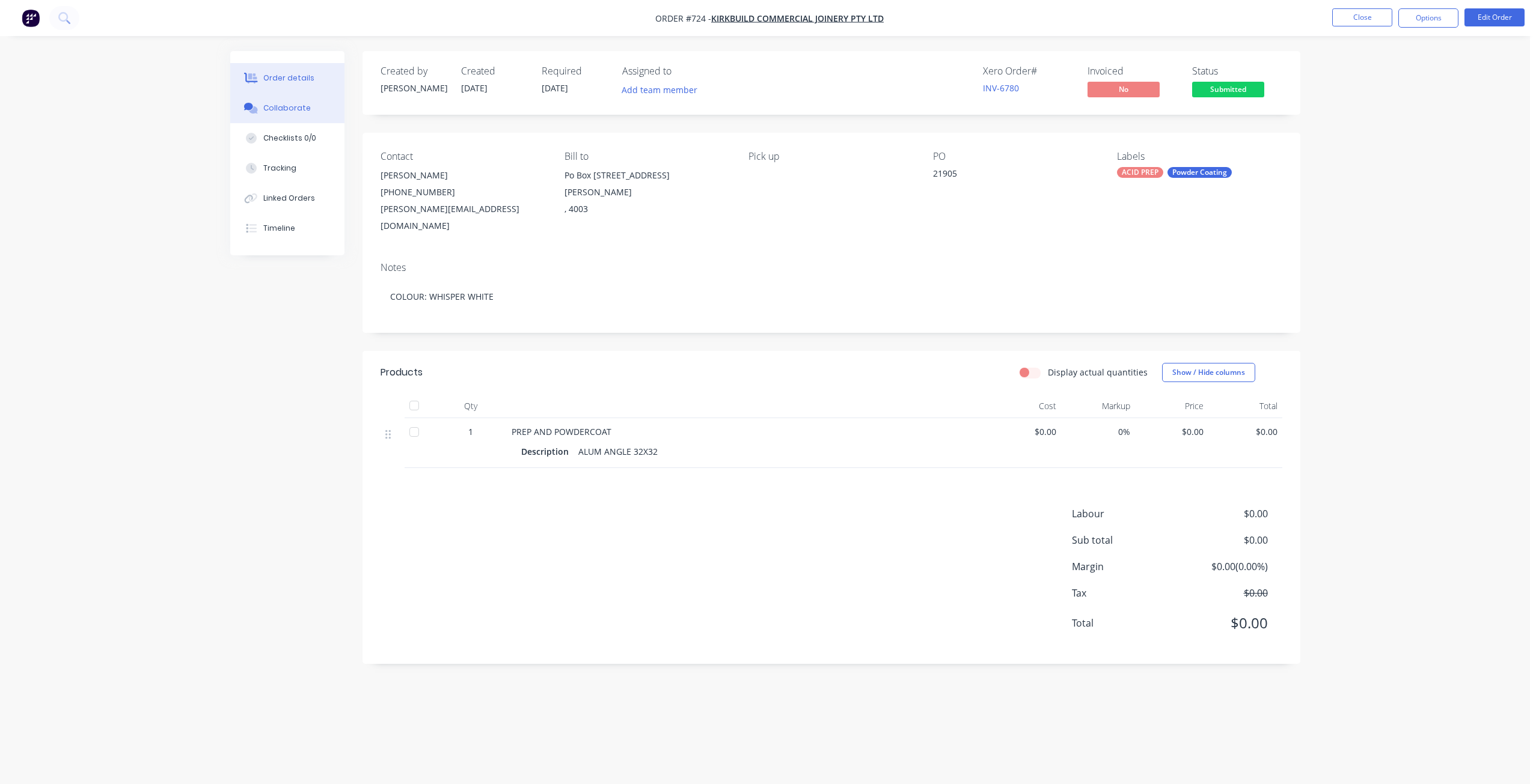
click at [275, 107] on div "Collaborate" at bounding box center [287, 108] width 48 height 11
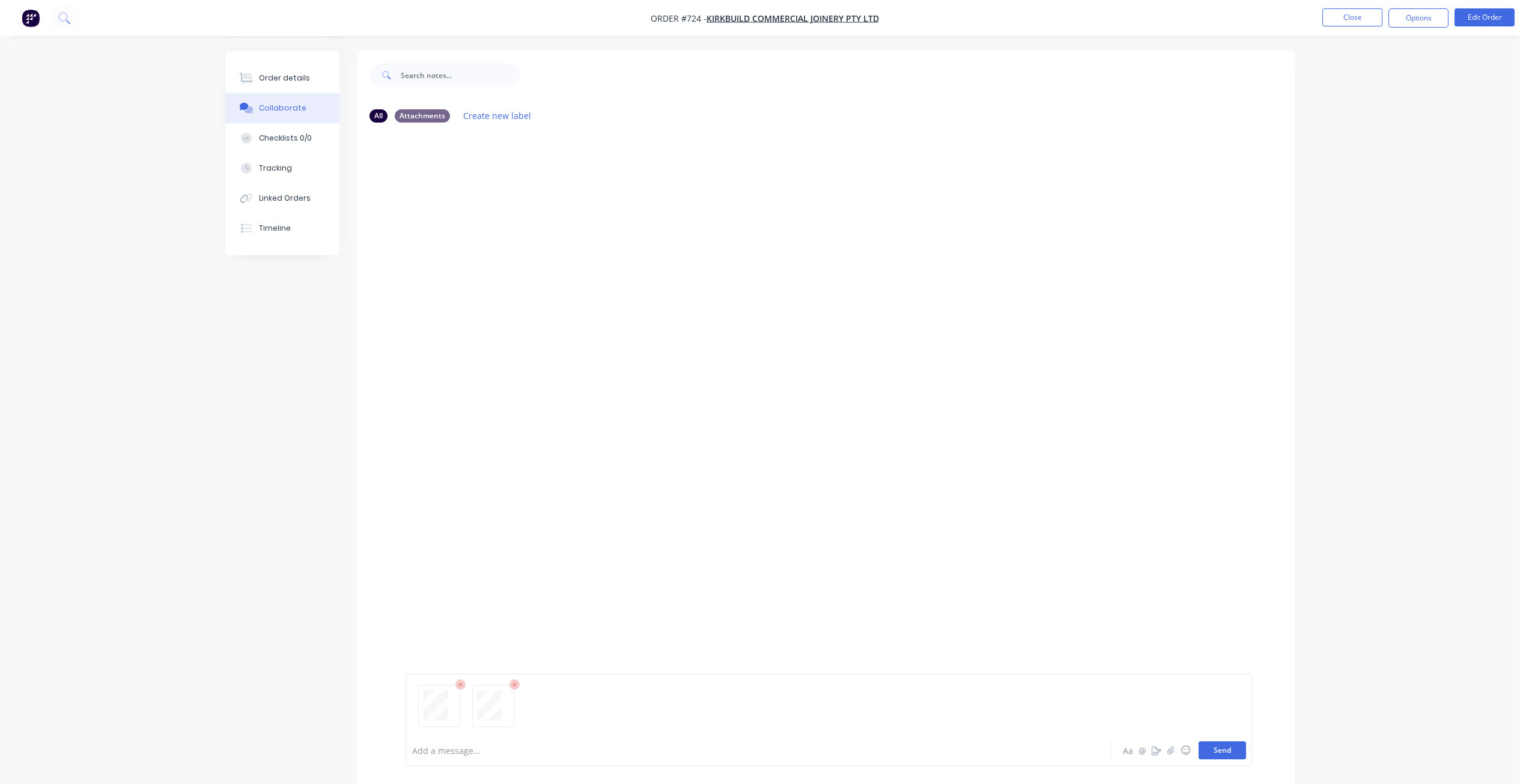
click at [1217, 754] on button "Send" at bounding box center [1222, 750] width 48 height 18
click at [1338, 16] on button "Close" at bounding box center [1353, 17] width 60 height 18
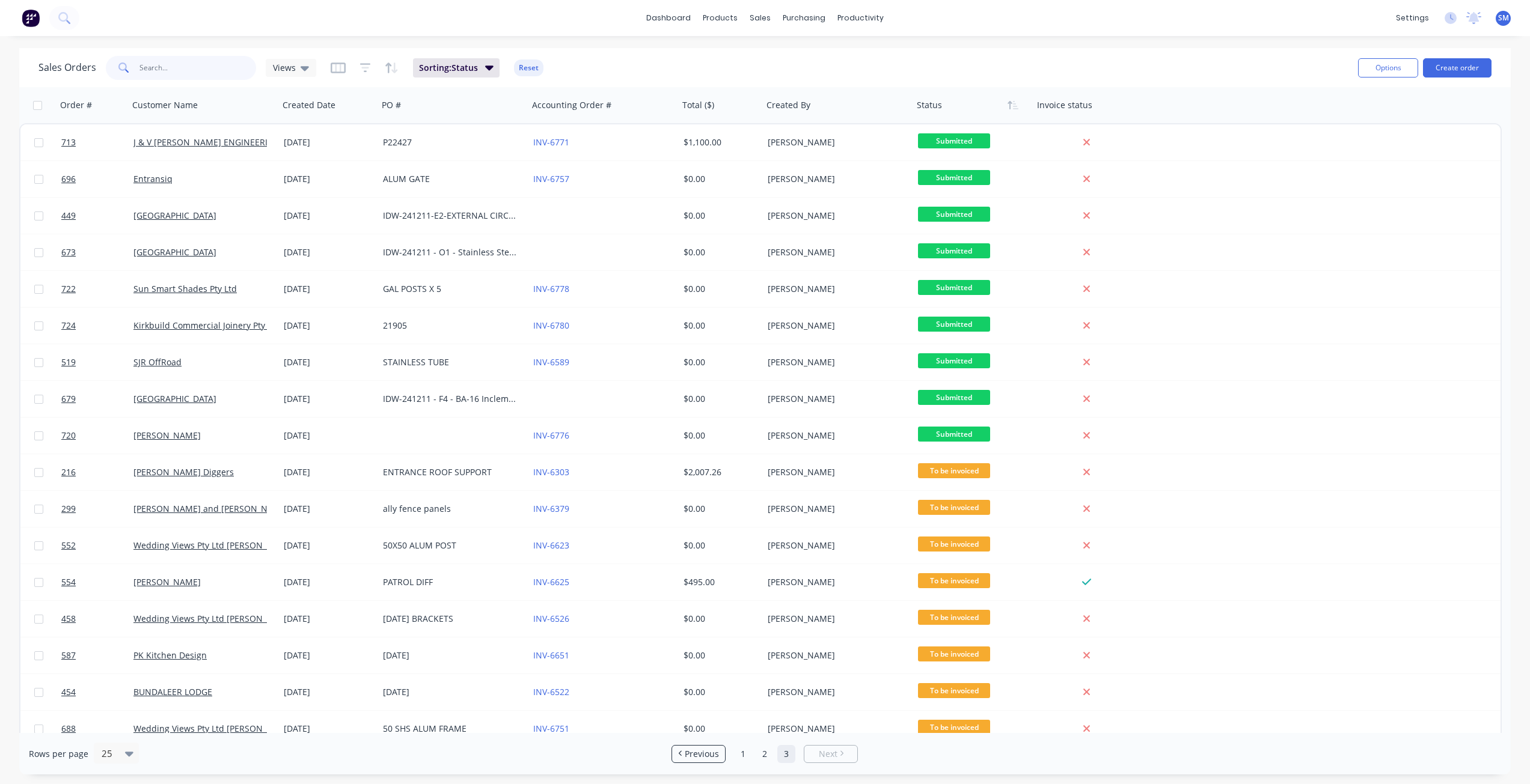
click at [151, 69] on input "text" at bounding box center [198, 67] width 117 height 24
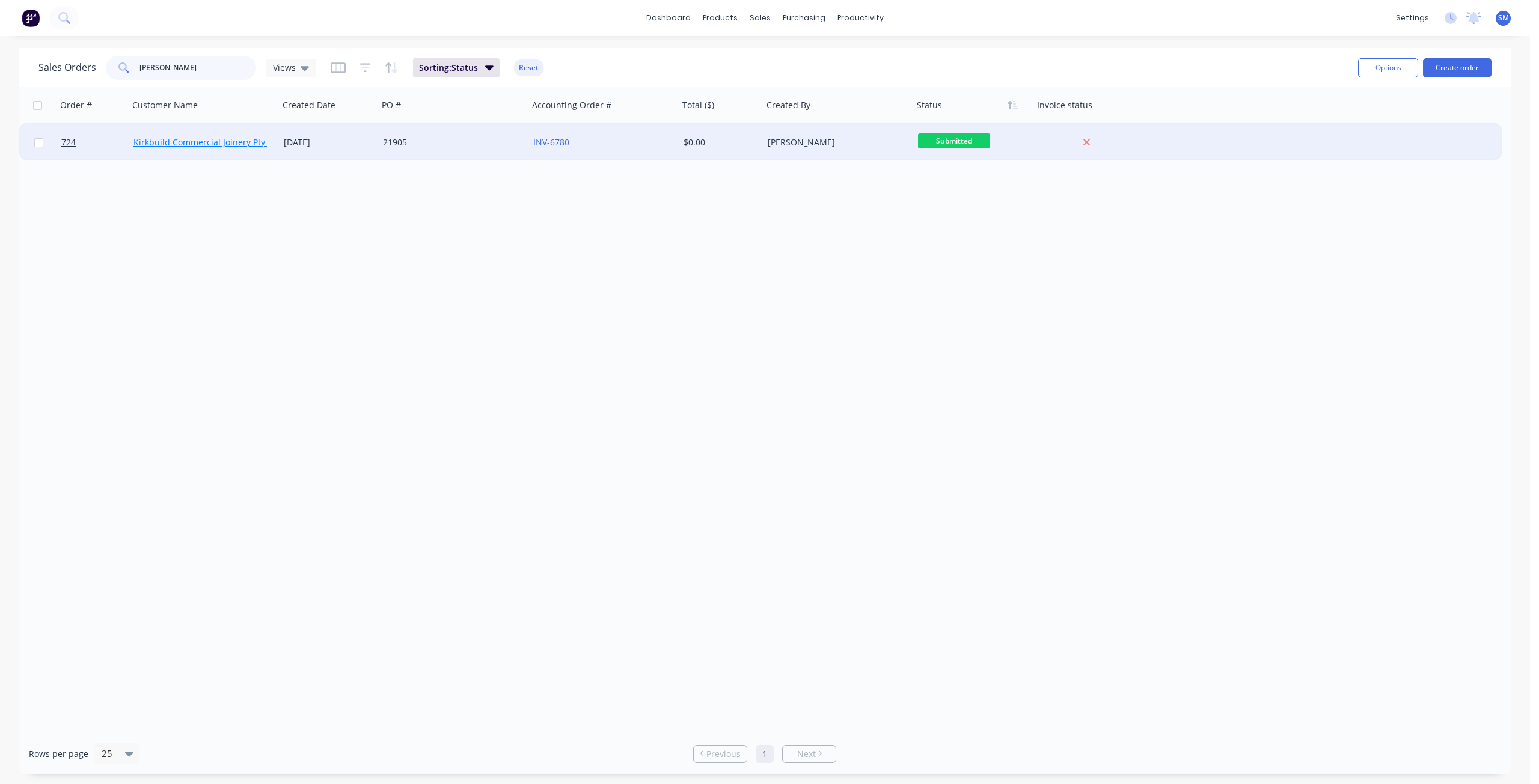
type input "[PERSON_NAME]"
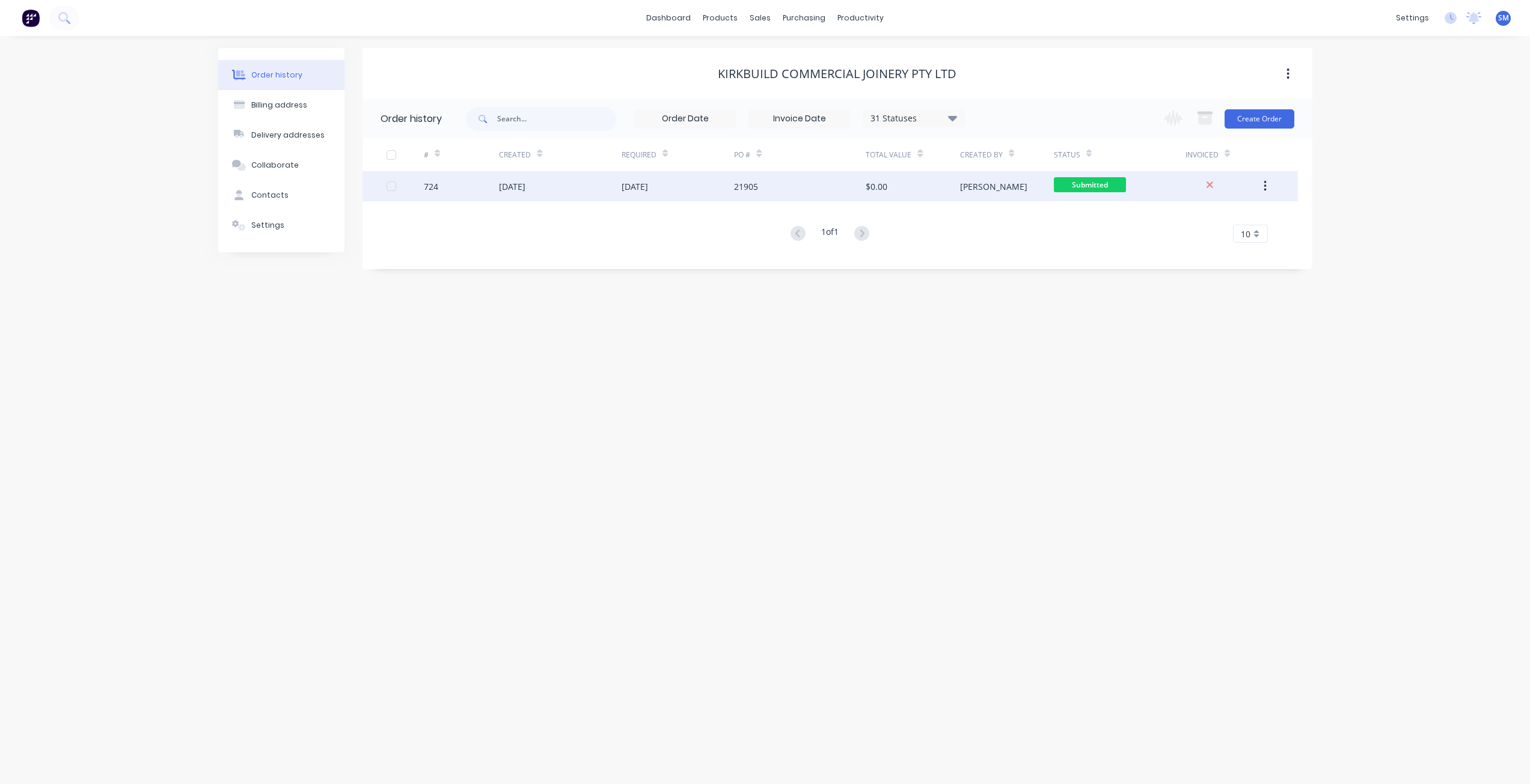
click at [715, 194] on div "[DATE]" at bounding box center [678, 187] width 113 height 30
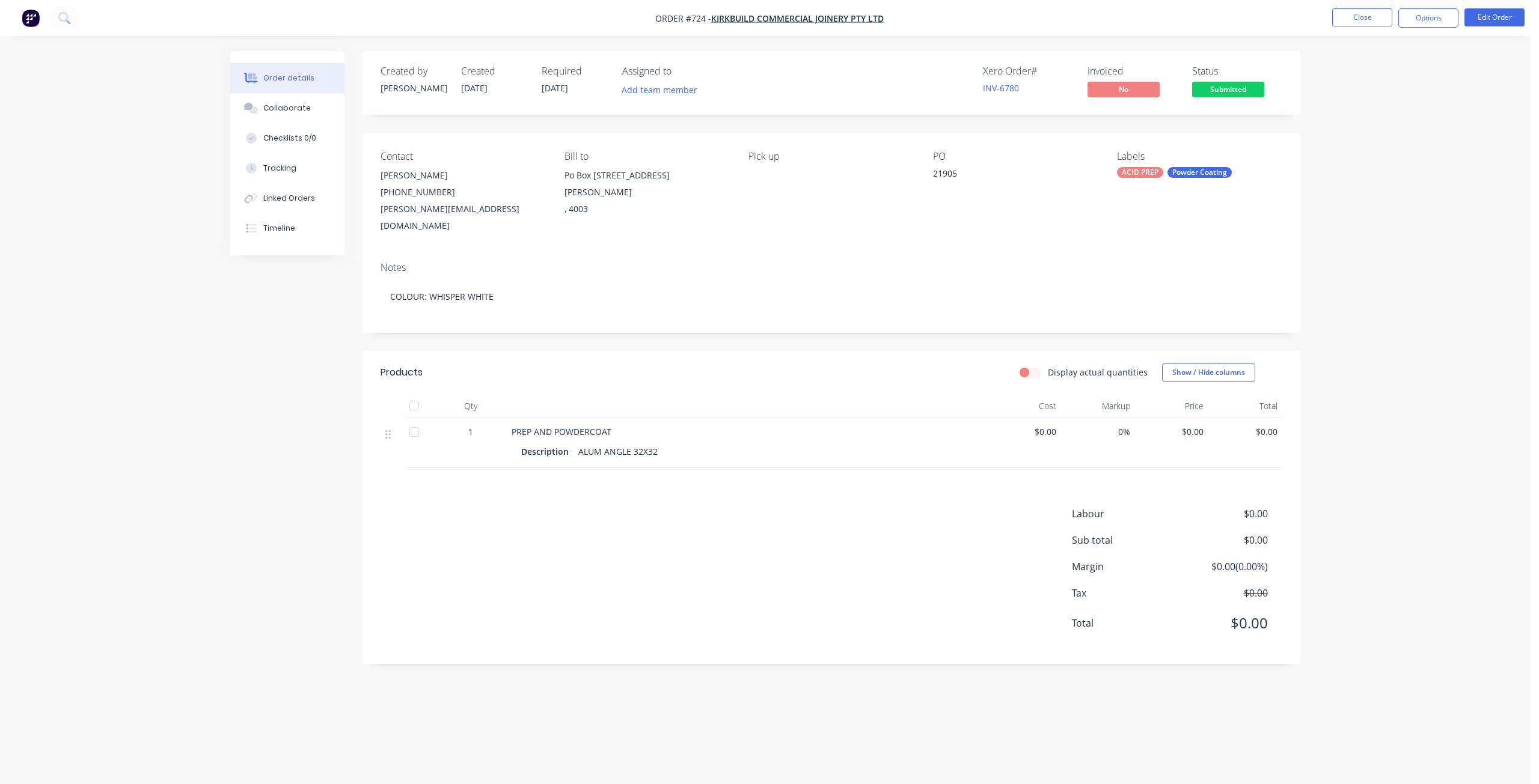
click at [659, 443] on div "ALUM ANGLE 32X32" at bounding box center [618, 451] width 89 height 17
click at [658, 443] on div "ALUM ANGLE 32X32" at bounding box center [618, 451] width 89 height 17
click at [1501, 19] on button "Edit Order" at bounding box center [1494, 17] width 60 height 18
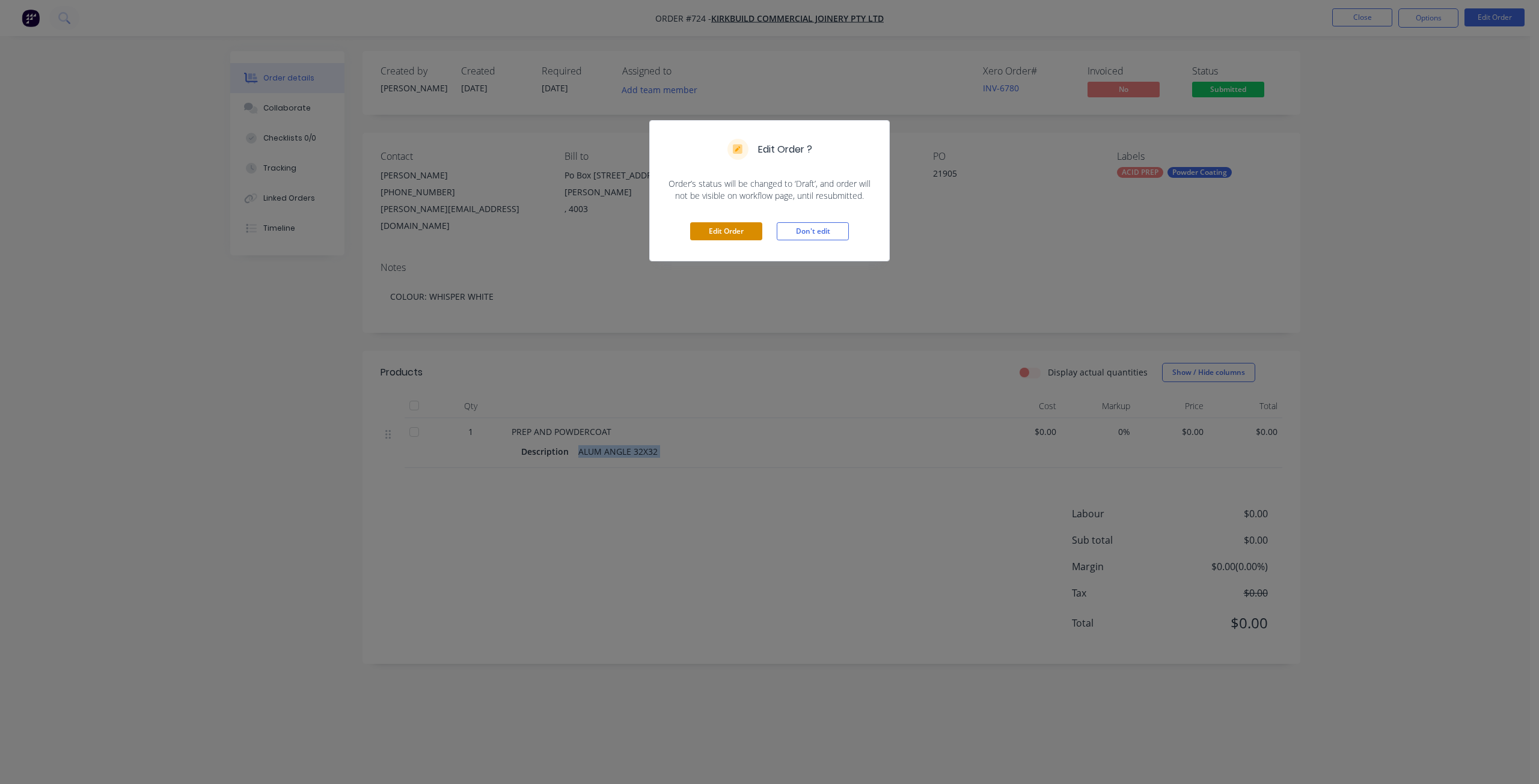
click at [729, 237] on button "Edit Order" at bounding box center [726, 231] width 72 height 18
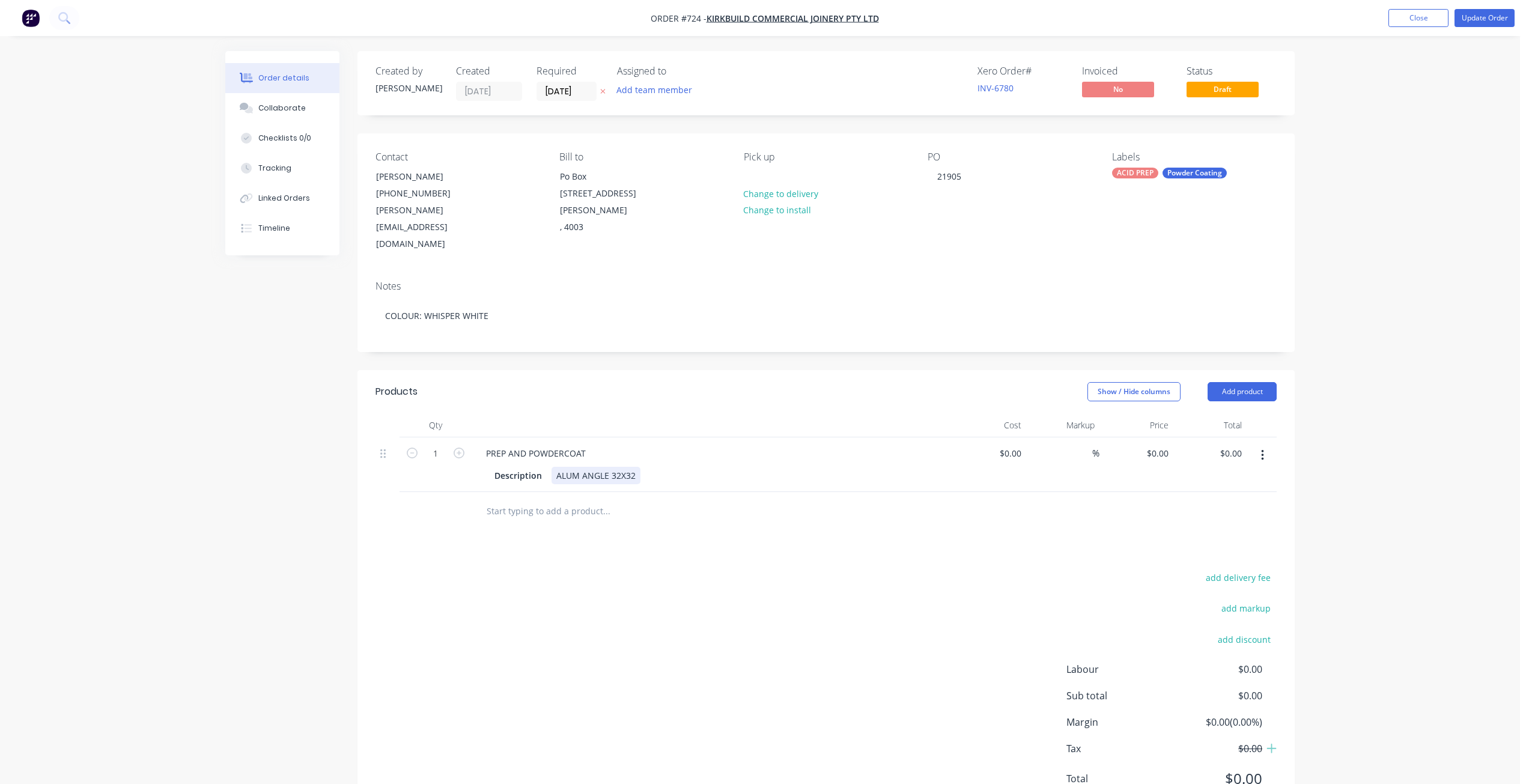
click at [636, 467] on div "ALUM ANGLE 32X32" at bounding box center [596, 476] width 89 height 17
click at [594, 467] on div "ALUM ANGLE 32X32 JOB NO." at bounding box center [596, 482] width 89 height 30
click at [1468, 22] on button "Update Order" at bounding box center [1484, 17] width 60 height 18
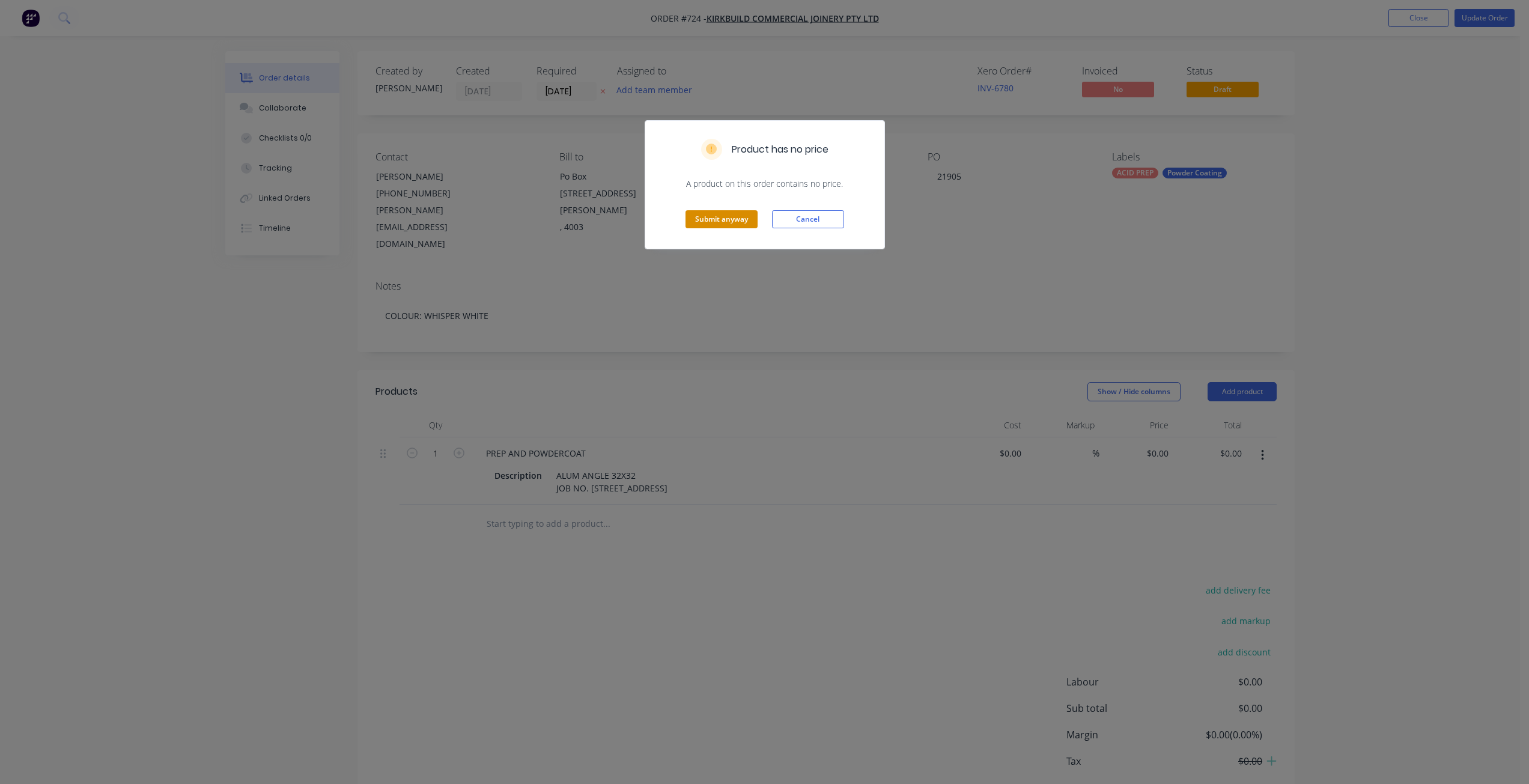
click at [722, 228] on button "Submit anyway" at bounding box center [722, 219] width 72 height 18
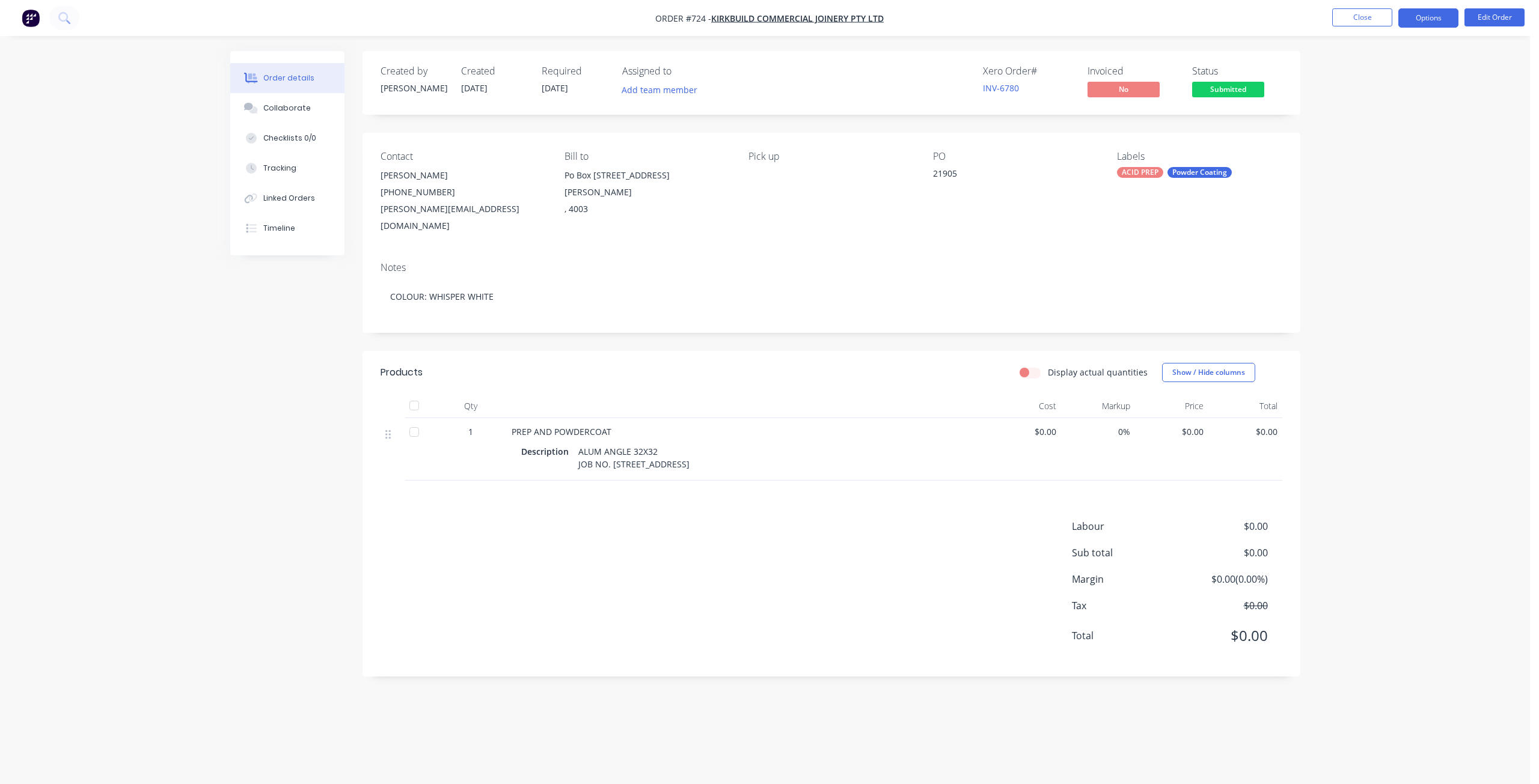
drag, startPoint x: 1431, startPoint y: 23, endPoint x: 1423, endPoint y: 26, distance: 8.5
click at [1431, 23] on button "Options" at bounding box center [1428, 18] width 60 height 20
click at [1362, 142] on div "Work Order" at bounding box center [1392, 145] width 111 height 17
click at [1360, 124] on div "Without pricing" at bounding box center [1392, 121] width 111 height 17
